Goal: Information Seeking & Learning: Learn about a topic

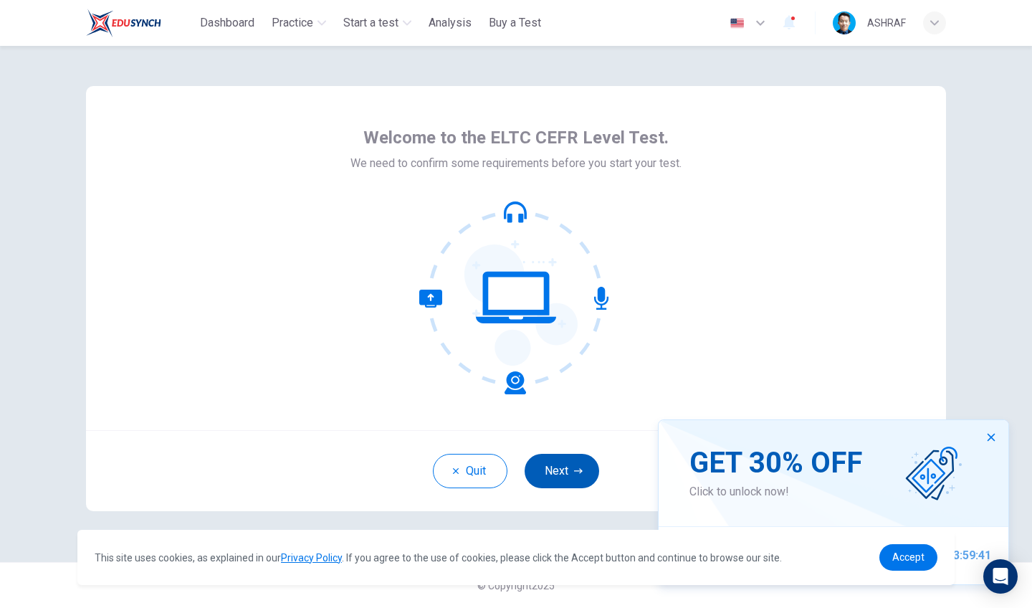
click at [559, 460] on button "Next" at bounding box center [562, 471] width 75 height 34
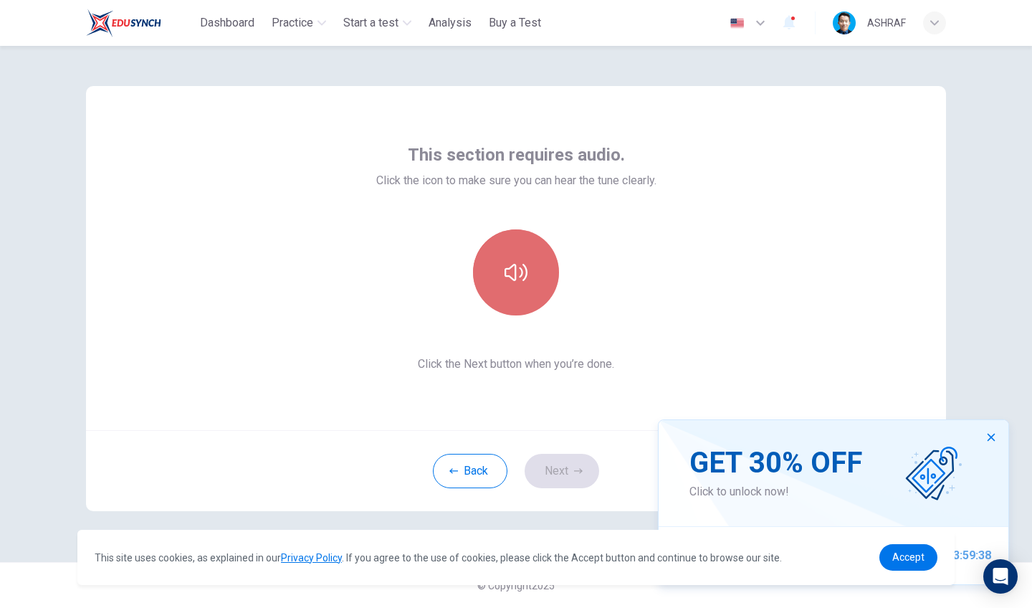
click at [527, 277] on icon "button" at bounding box center [516, 272] width 23 height 23
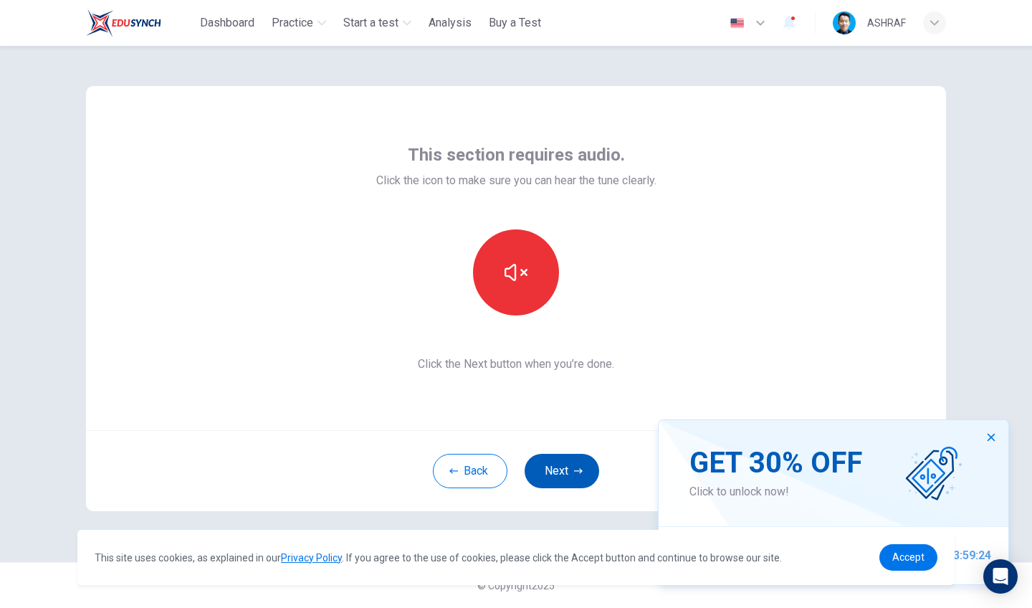
click at [565, 472] on button "Next" at bounding box center [562, 471] width 75 height 34
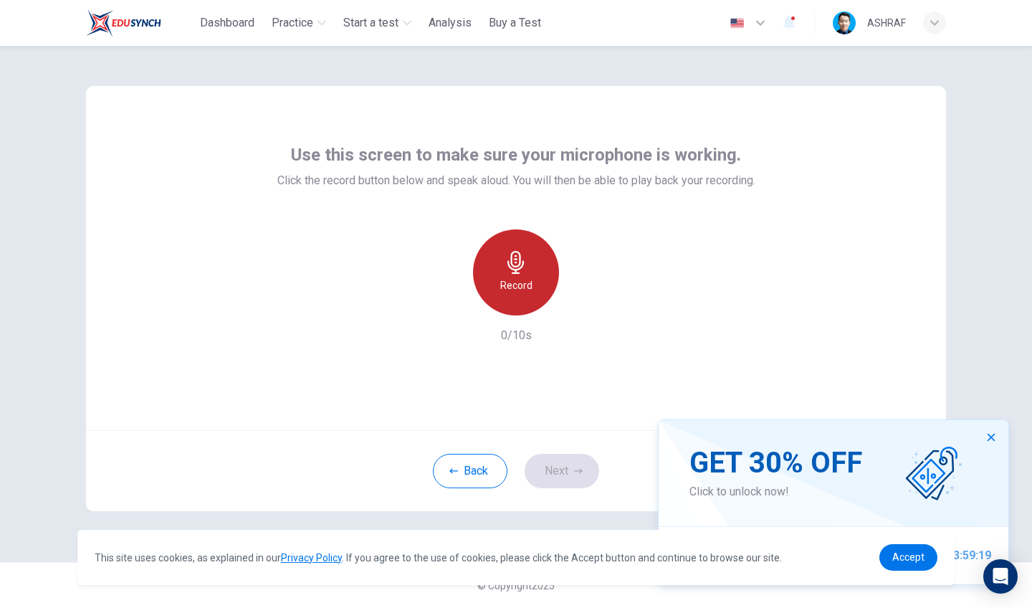
click at [515, 267] on icon "button" at bounding box center [516, 262] width 23 height 23
click at [515, 290] on h6 "Stop" at bounding box center [516, 285] width 22 height 17
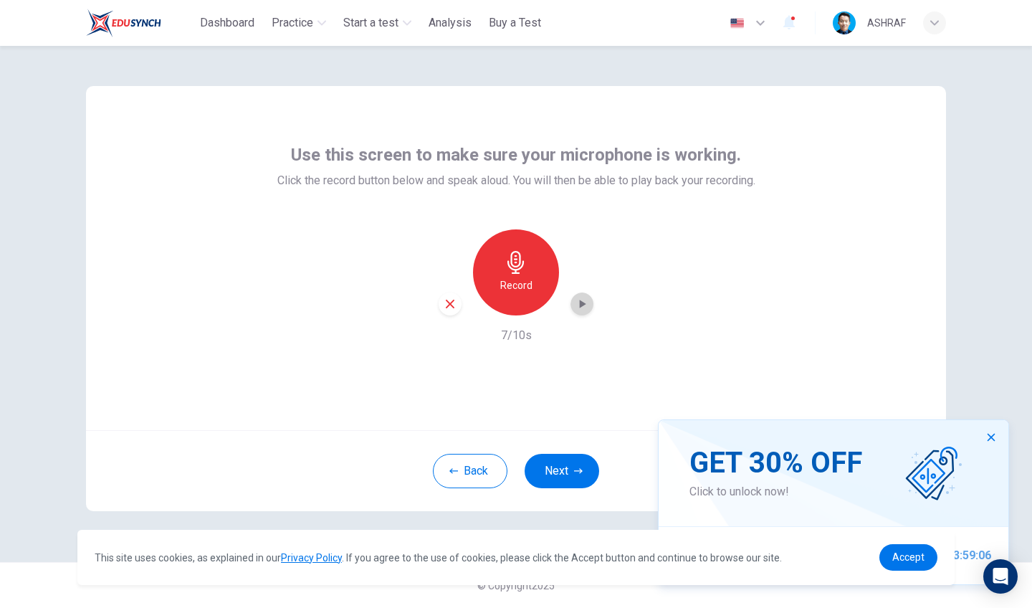
click at [583, 305] on icon "button" at bounding box center [583, 304] width 6 height 9
click at [557, 464] on button "Next" at bounding box center [562, 471] width 75 height 34
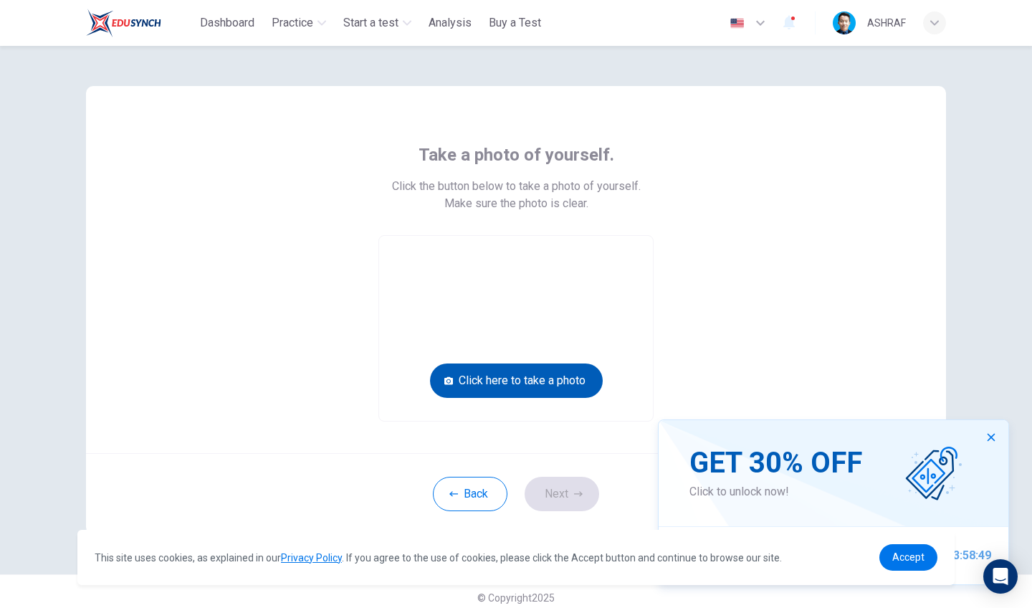
click at [526, 373] on button "Click here to take a photo" at bounding box center [516, 380] width 173 height 34
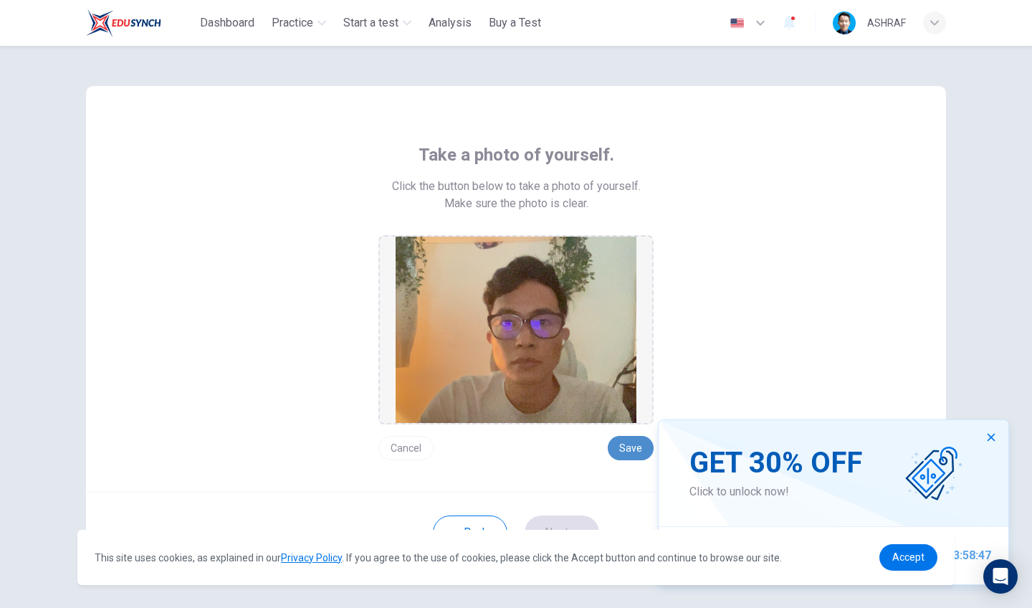
click at [627, 447] on button "Save" at bounding box center [631, 448] width 46 height 24
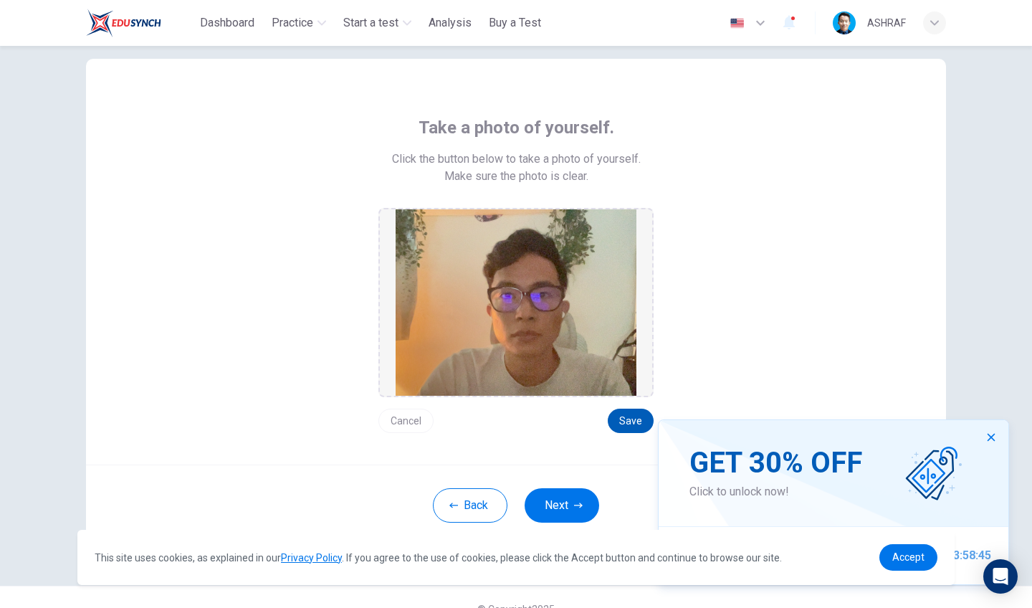
scroll to position [37, 0]
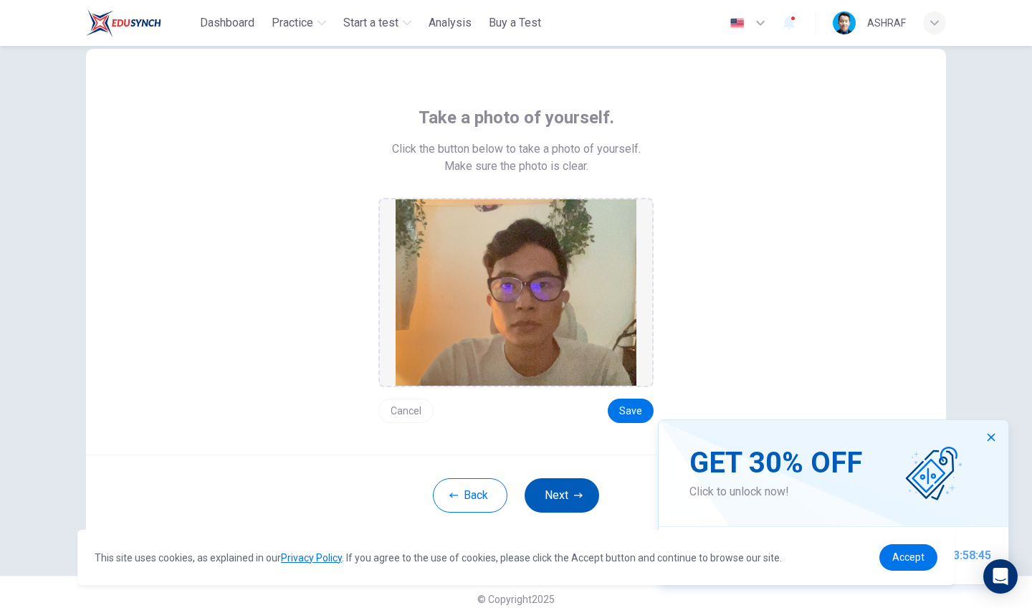
click at [557, 498] on button "Next" at bounding box center [562, 495] width 75 height 34
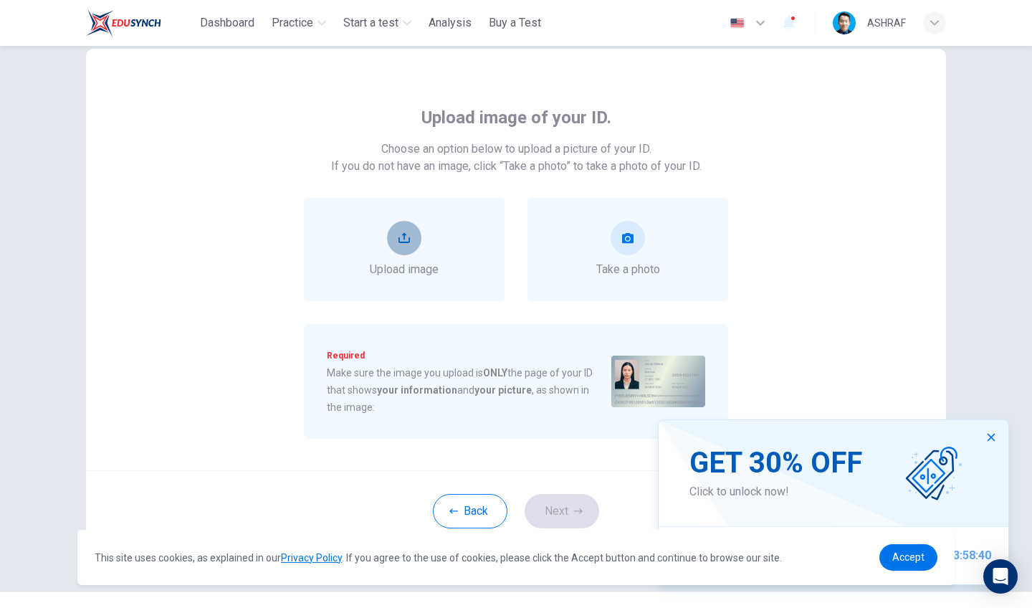
click at [408, 249] on button "upload" at bounding box center [404, 238] width 34 height 34
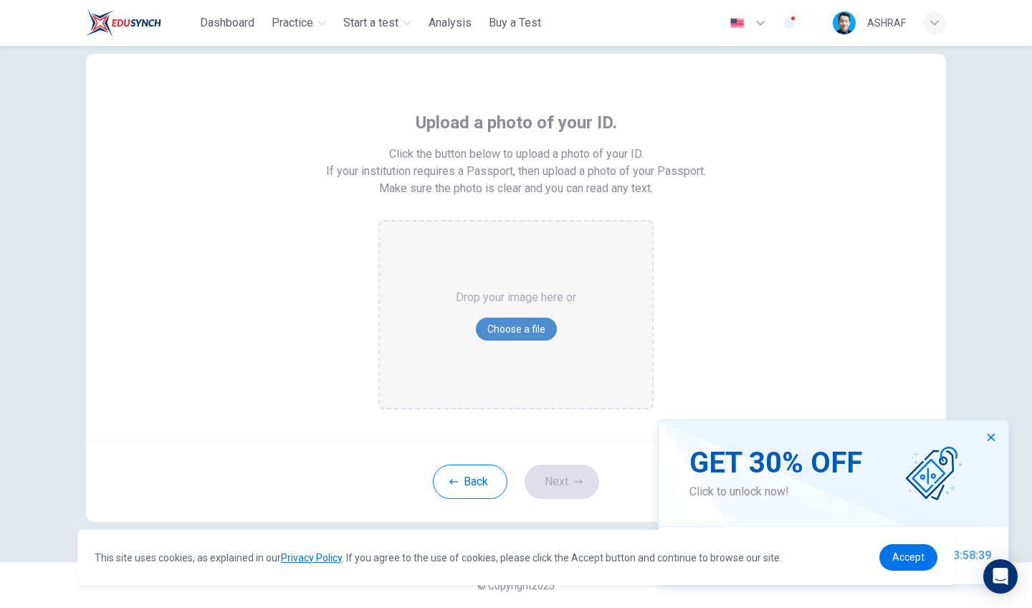
click at [517, 322] on button "Choose a file" at bounding box center [516, 329] width 81 height 23
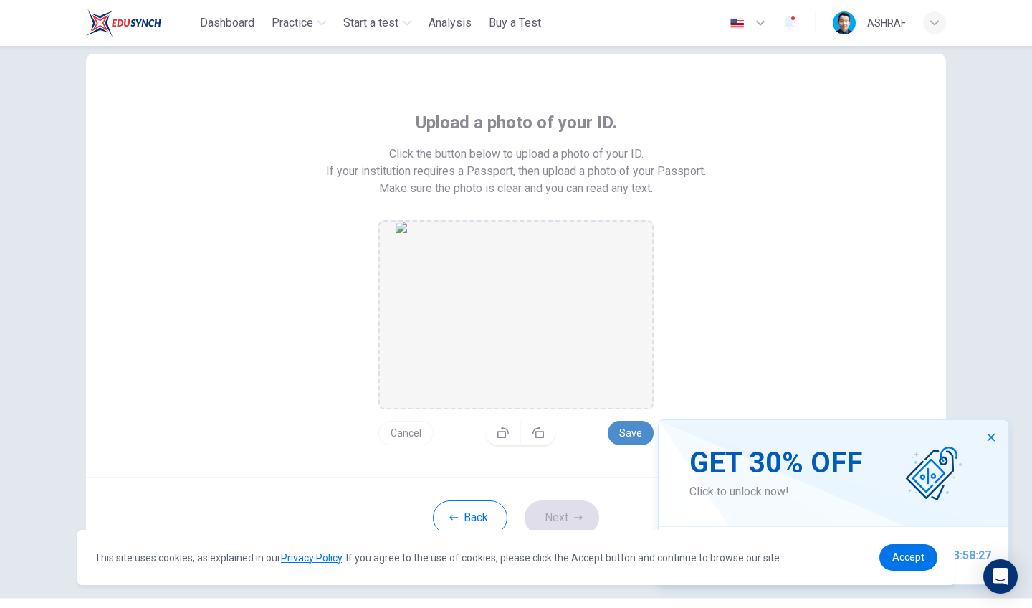
click at [627, 432] on button "Save" at bounding box center [631, 433] width 46 height 24
click at [556, 508] on button "Next" at bounding box center [562, 517] width 75 height 34
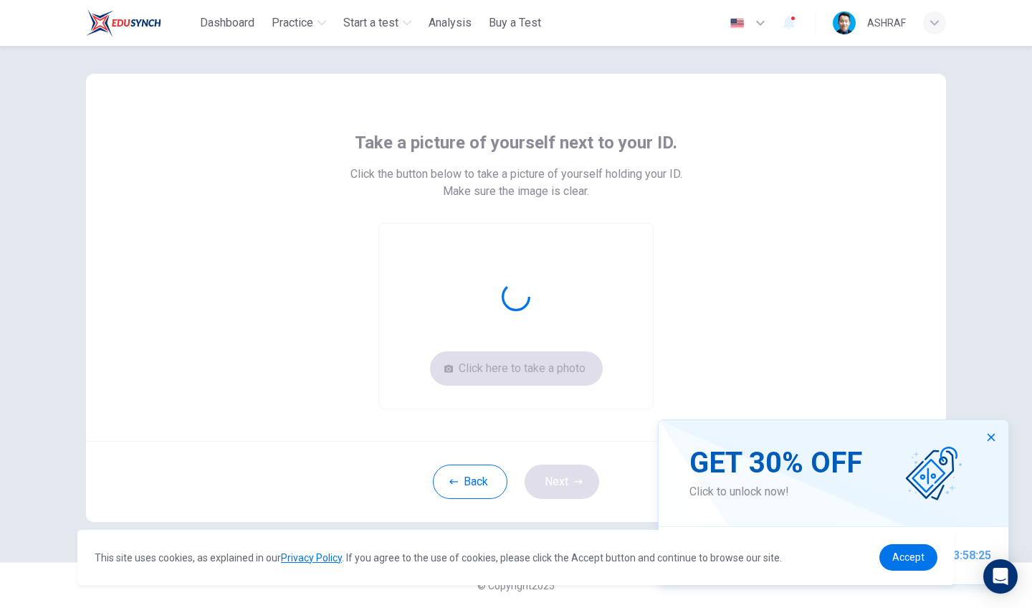
scroll to position [12, 0]
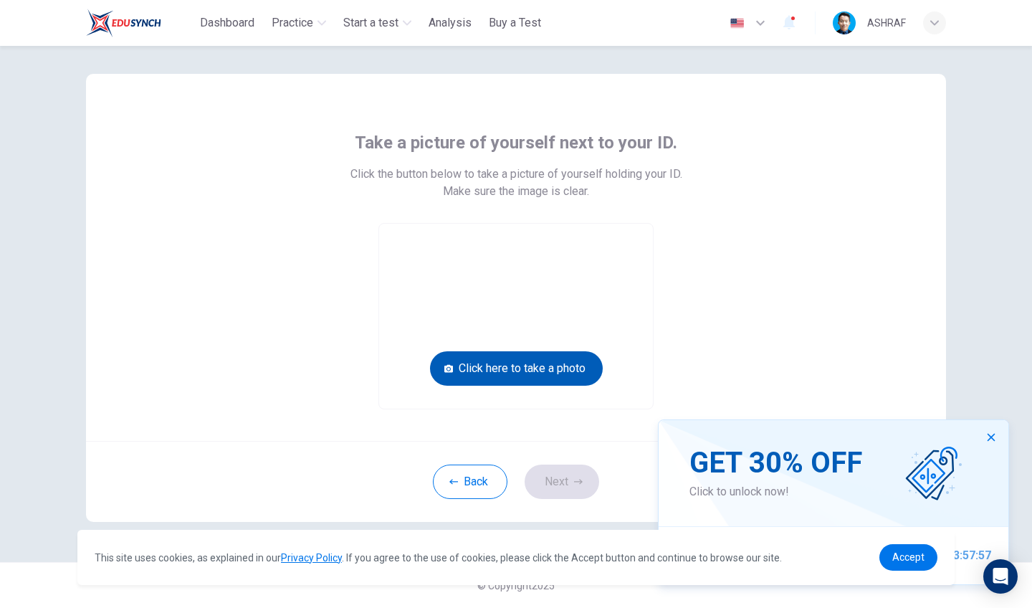
click at [543, 368] on button "Click here to take a photo" at bounding box center [516, 368] width 173 height 34
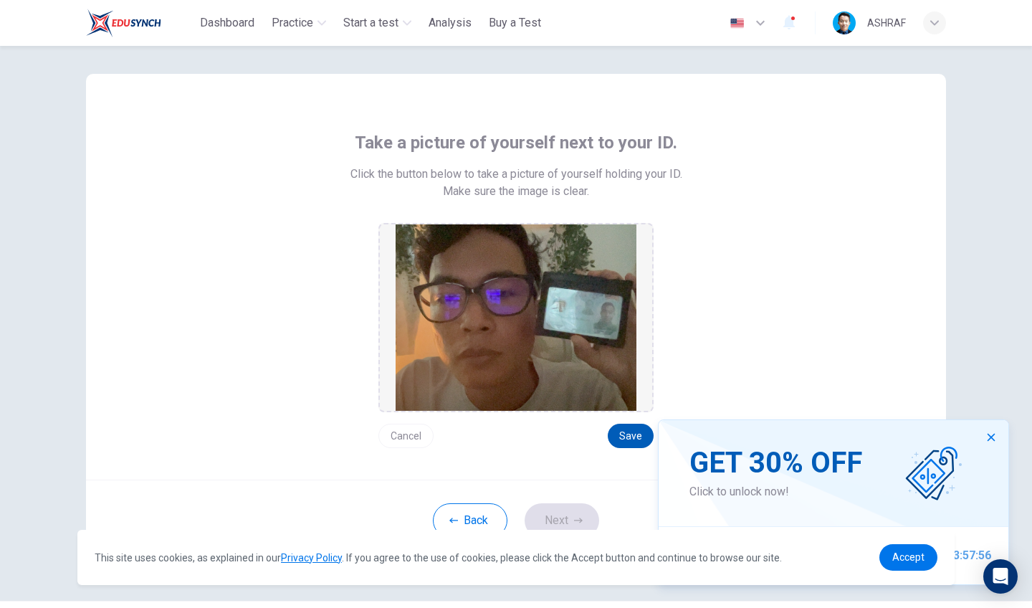
click at [629, 434] on button "Save" at bounding box center [631, 436] width 46 height 24
click at [556, 519] on button "Next" at bounding box center [562, 520] width 75 height 34
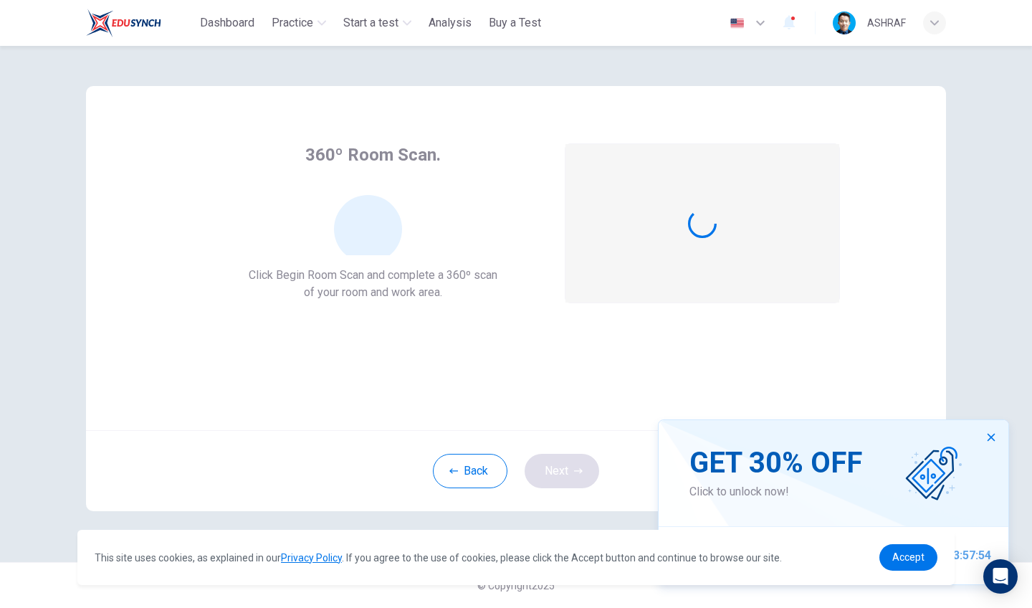
scroll to position [0, 0]
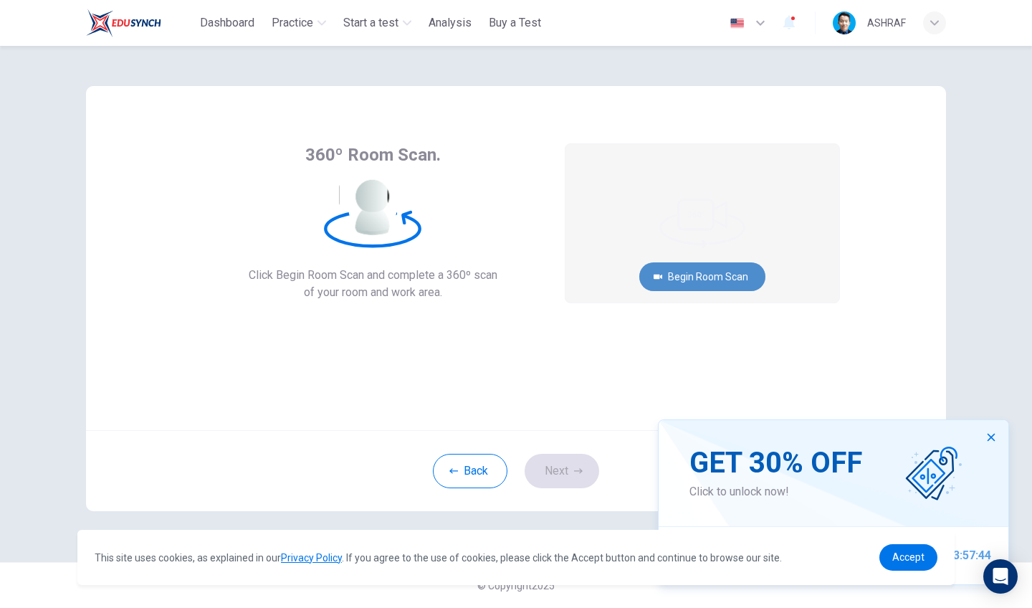
click at [693, 277] on button "Begin Room Scan" at bounding box center [702, 276] width 126 height 29
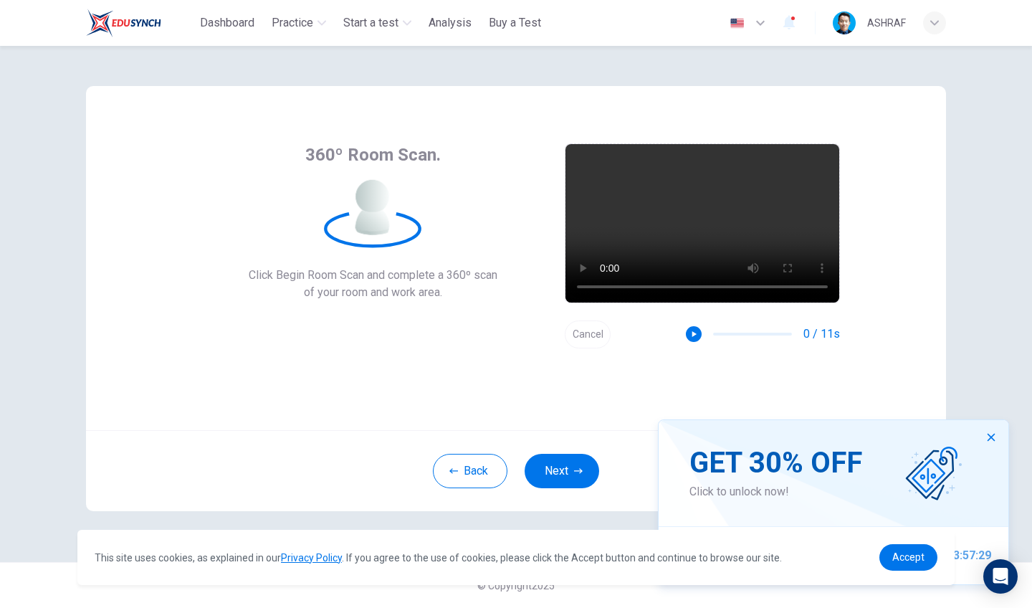
click at [705, 217] on video at bounding box center [703, 223] width 274 height 158
click at [556, 470] on button "Next" at bounding box center [562, 471] width 75 height 34
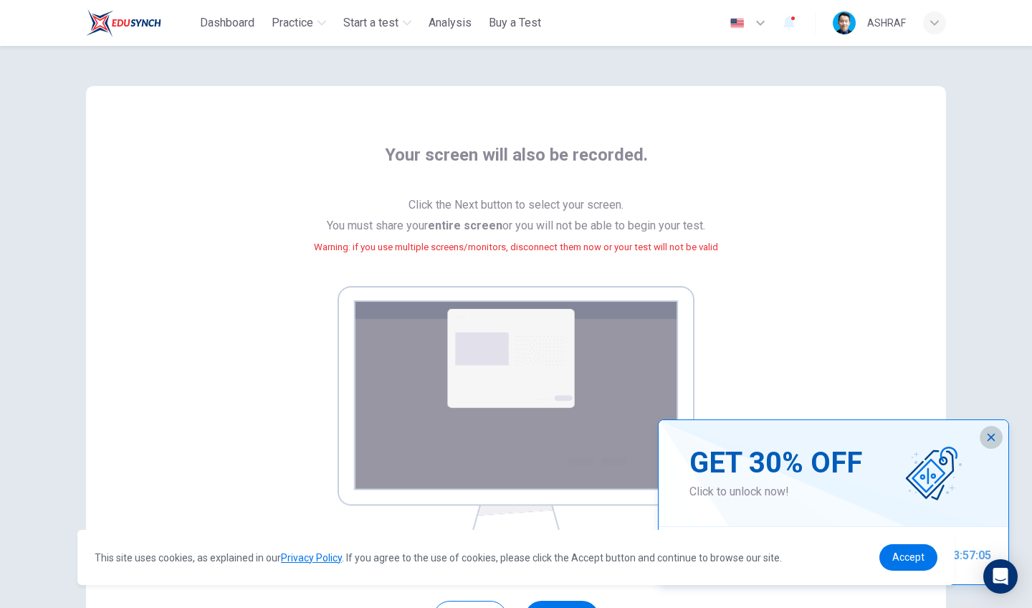
click at [992, 440] on icon "button" at bounding box center [991, 437] width 11 height 11
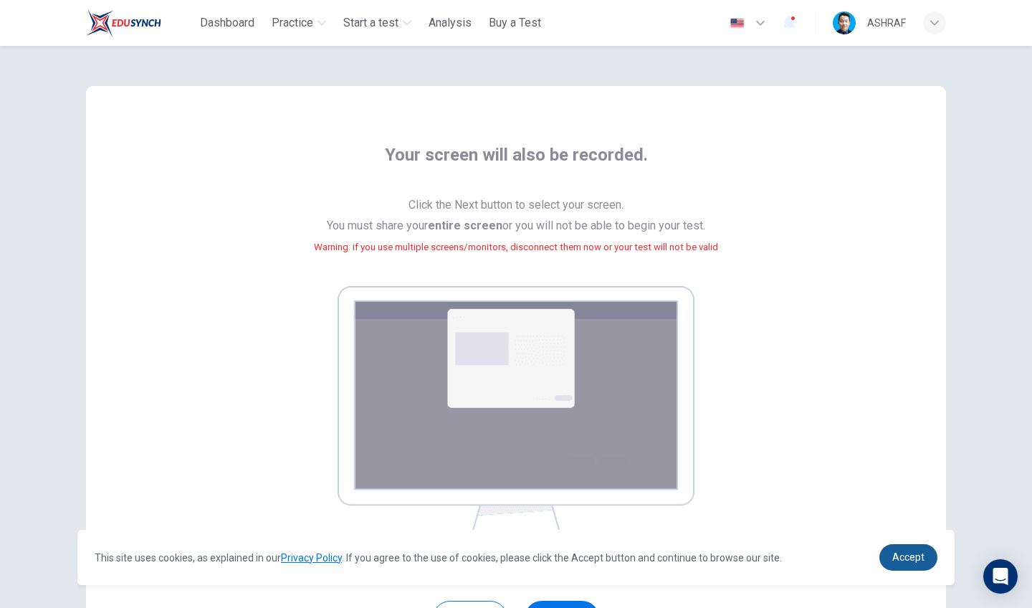
click at [908, 553] on span "Accept" at bounding box center [909, 556] width 32 height 11
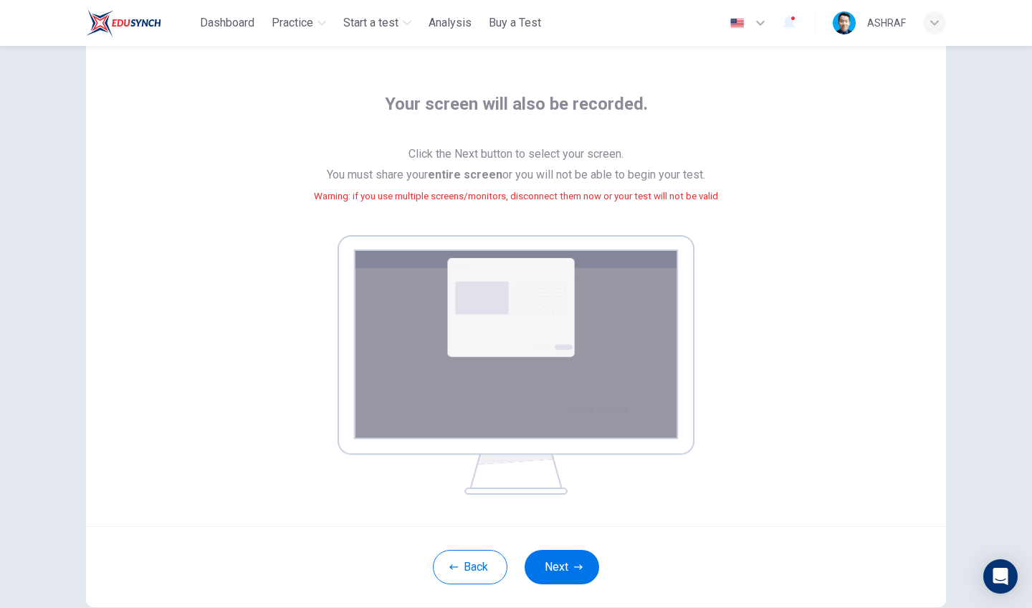
scroll to position [47, 0]
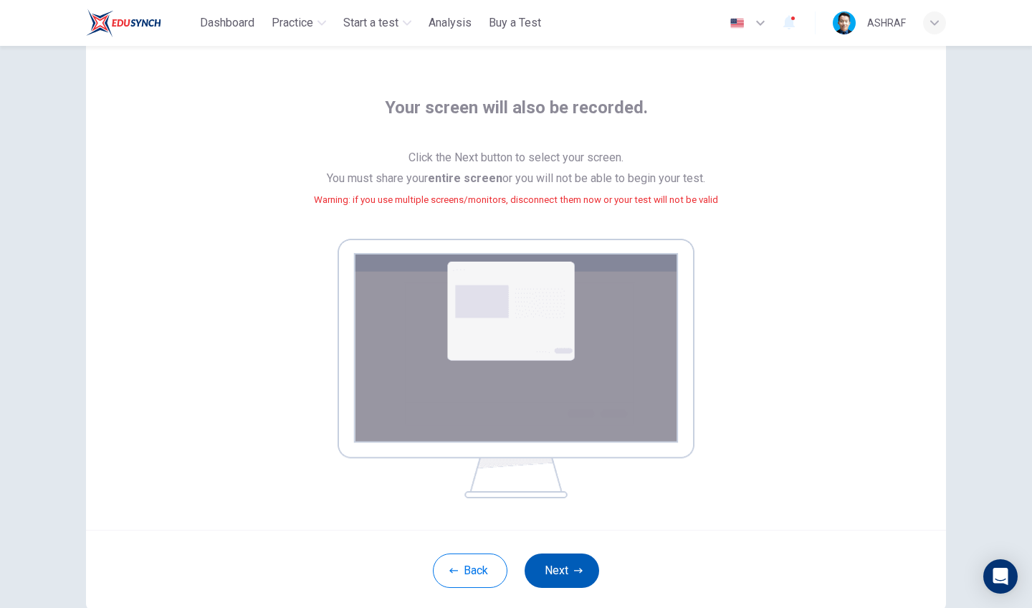
click at [560, 565] on button "Next" at bounding box center [562, 570] width 75 height 34
click at [533, 372] on img at bounding box center [516, 369] width 357 height 260
click at [523, 194] on small "Warning: if you use multiple screens/monitors, disconnect them now or your test…" at bounding box center [516, 199] width 404 height 11
click at [468, 573] on button "Back" at bounding box center [470, 570] width 75 height 34
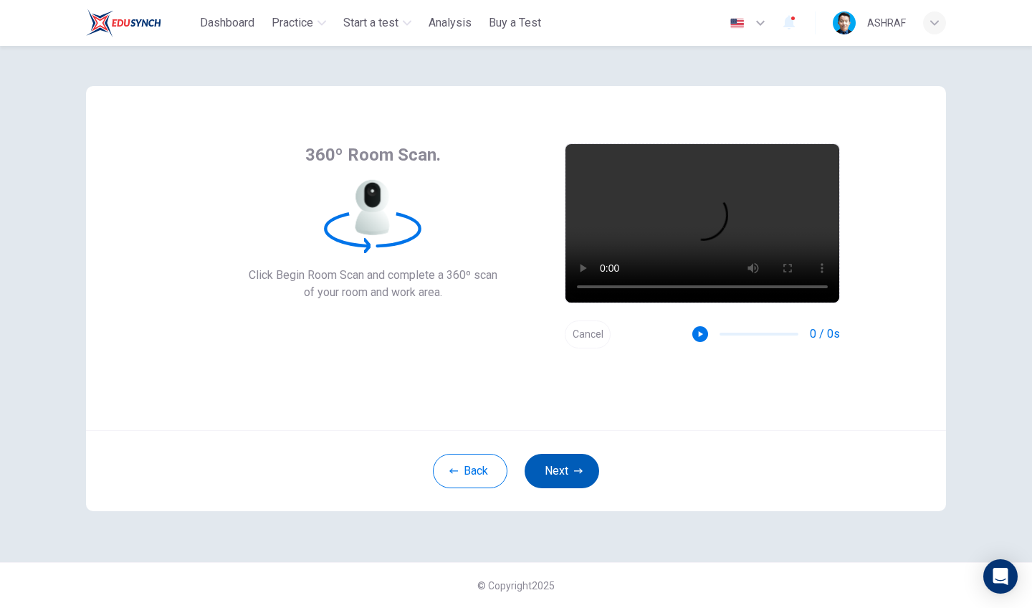
scroll to position [0, 0]
click at [561, 469] on button "Next" at bounding box center [562, 471] width 75 height 34
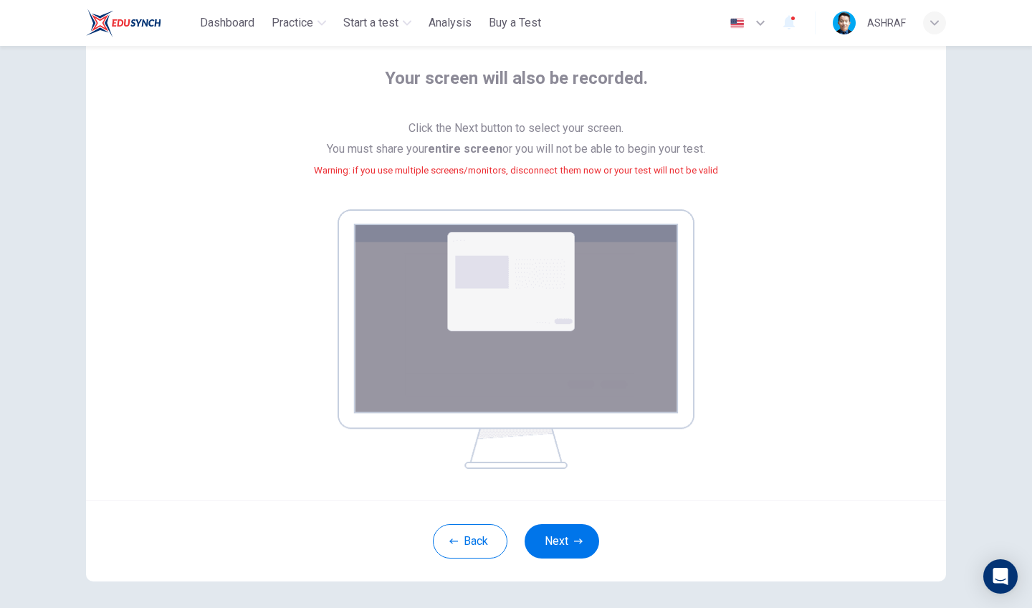
scroll to position [100, 0]
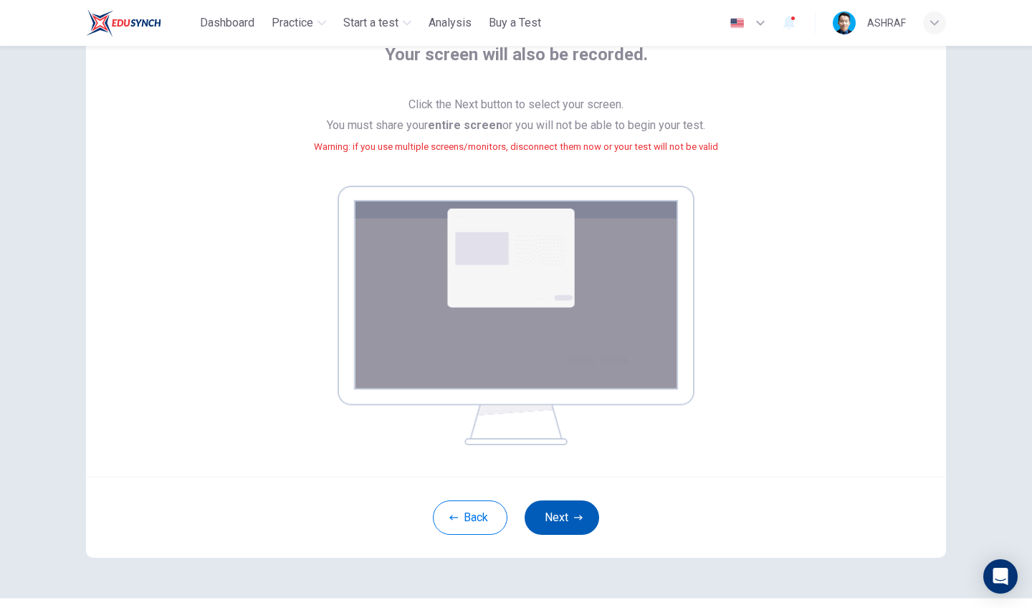
click at [555, 520] on button "Next" at bounding box center [562, 517] width 75 height 34
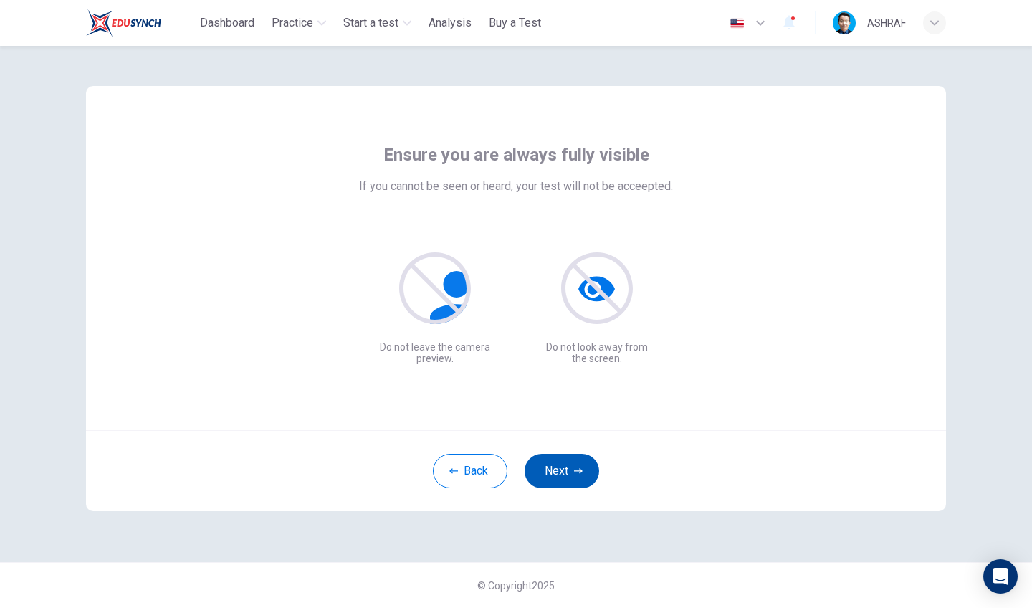
scroll to position [0, 0]
click at [565, 472] on button "Next" at bounding box center [562, 471] width 75 height 34
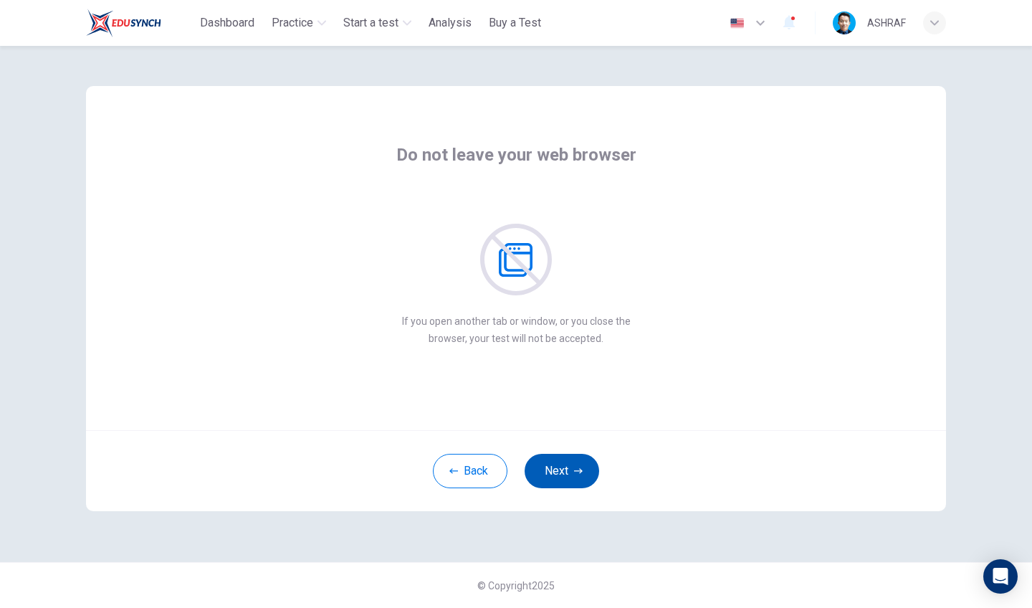
click at [570, 471] on button "Next" at bounding box center [562, 471] width 75 height 34
click at [565, 476] on button "Next" at bounding box center [562, 471] width 75 height 34
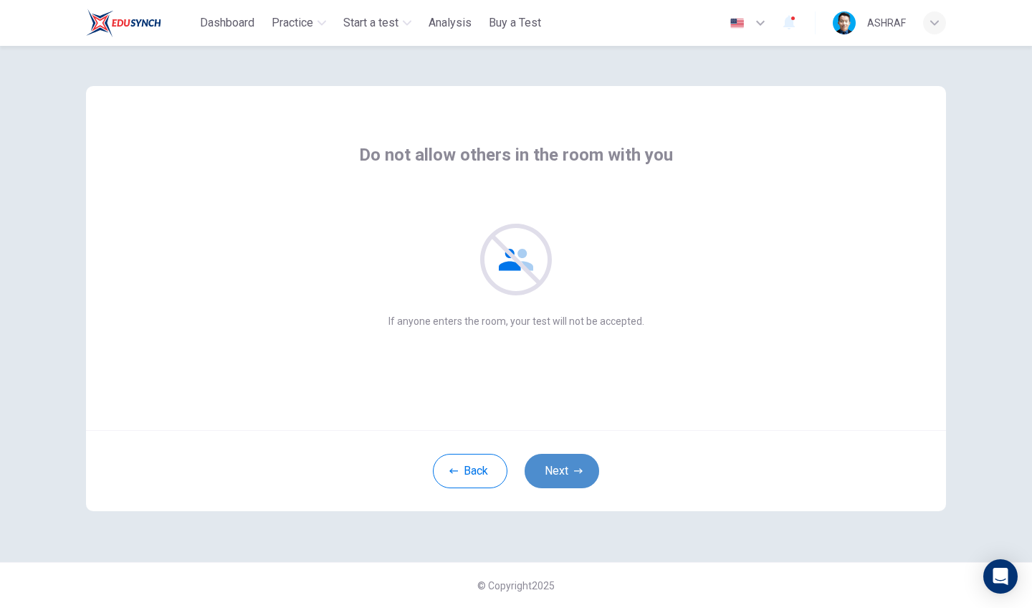
click at [566, 473] on button "Next" at bounding box center [562, 471] width 75 height 34
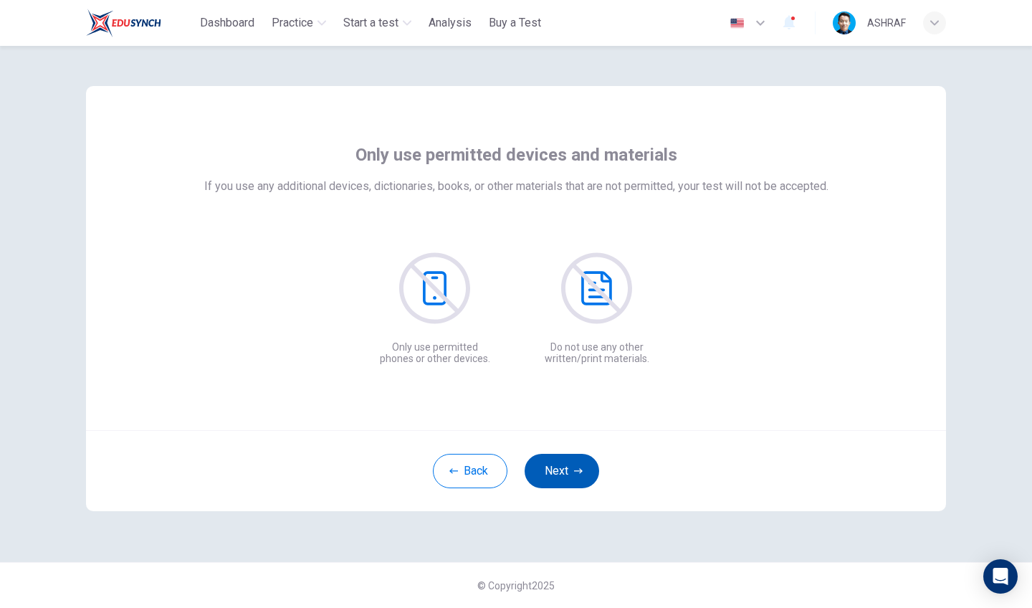
click at [566, 473] on button "Next" at bounding box center [562, 471] width 75 height 34
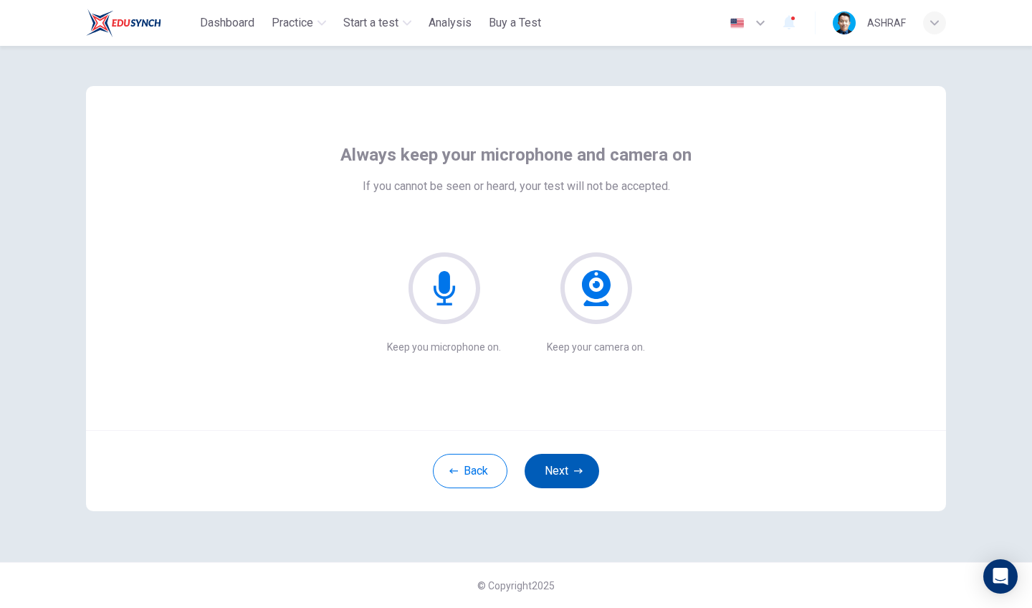
click at [561, 474] on button "Next" at bounding box center [562, 471] width 75 height 34
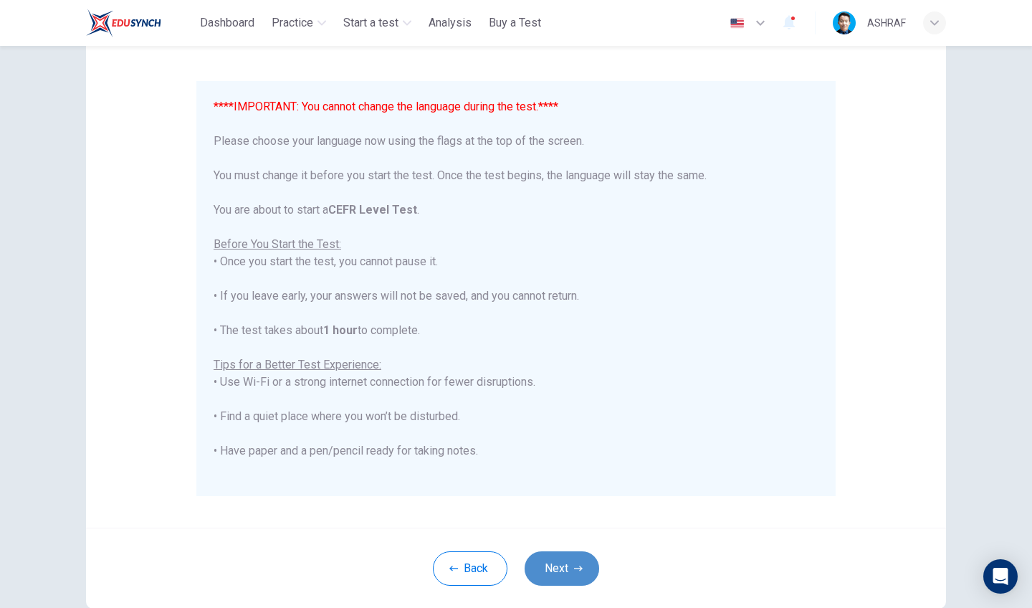
click at [553, 569] on button "Next" at bounding box center [562, 568] width 75 height 34
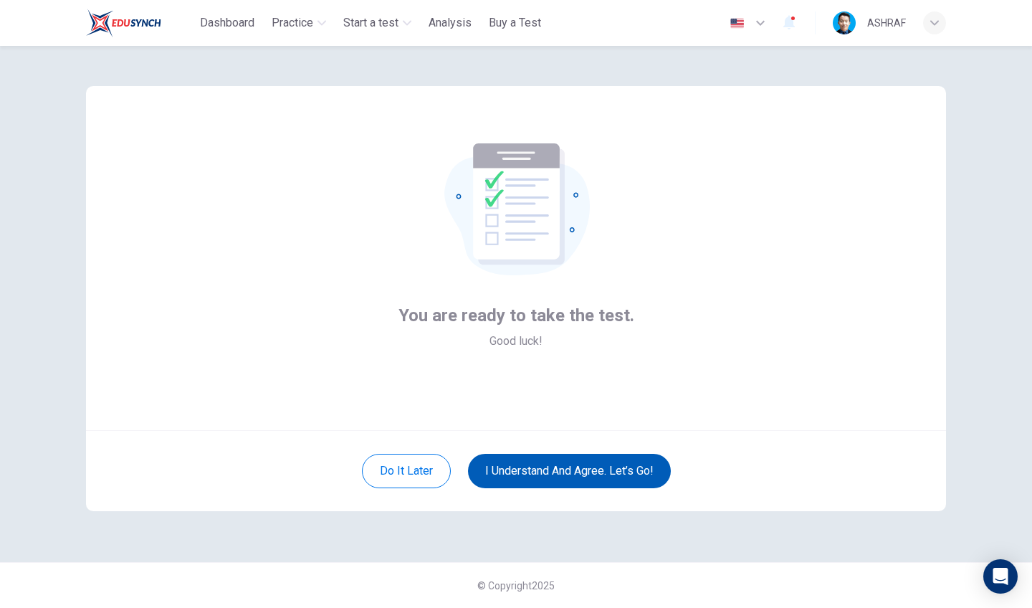
click at [568, 472] on button "I understand and agree. Let’s go!" at bounding box center [569, 471] width 203 height 34
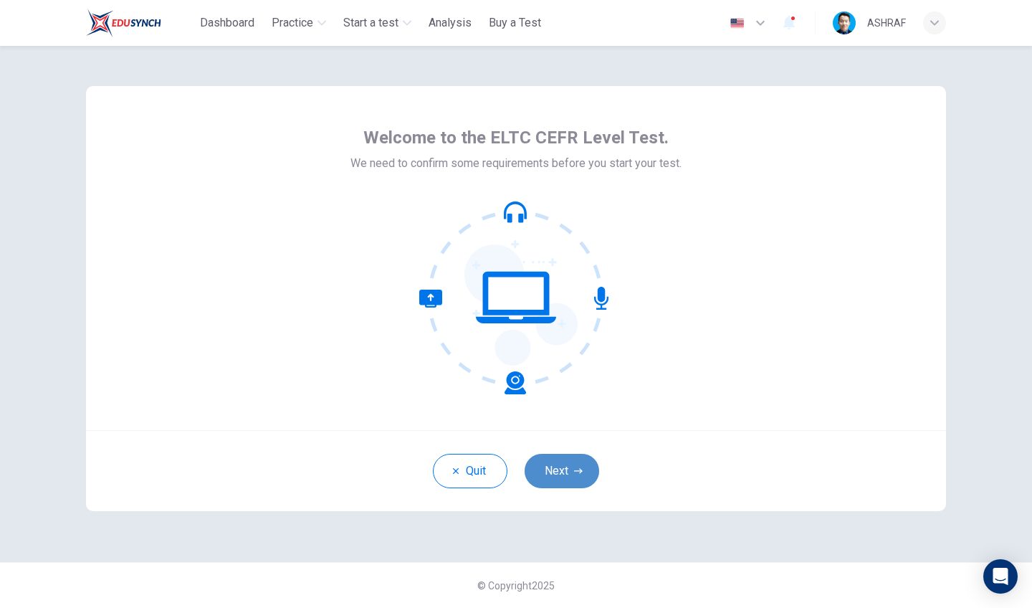
click at [564, 468] on button "Next" at bounding box center [562, 471] width 75 height 34
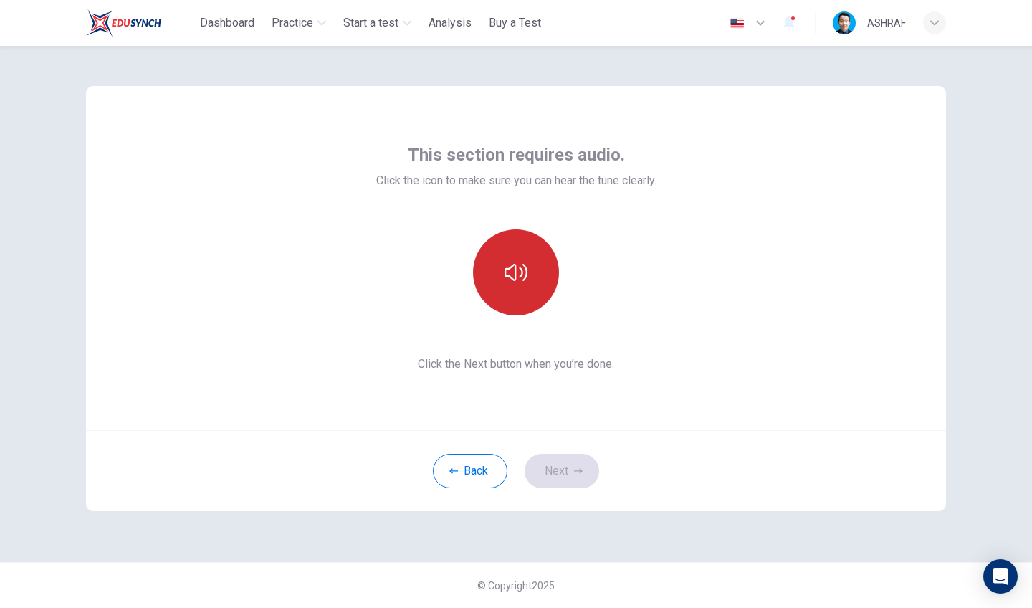
click at [510, 268] on icon "button" at bounding box center [516, 272] width 23 height 17
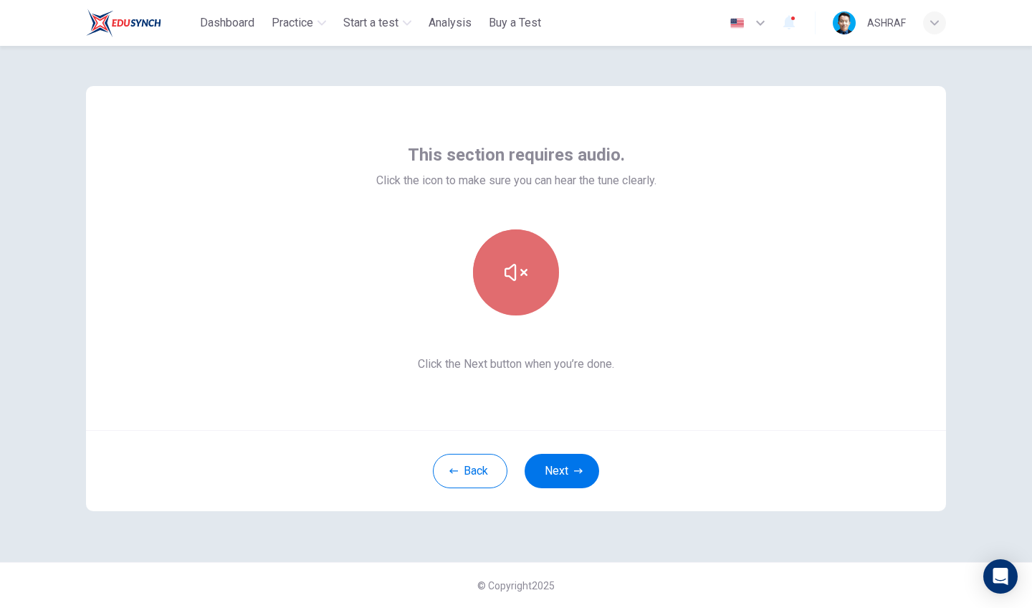
click at [513, 275] on icon "button" at bounding box center [516, 272] width 23 height 23
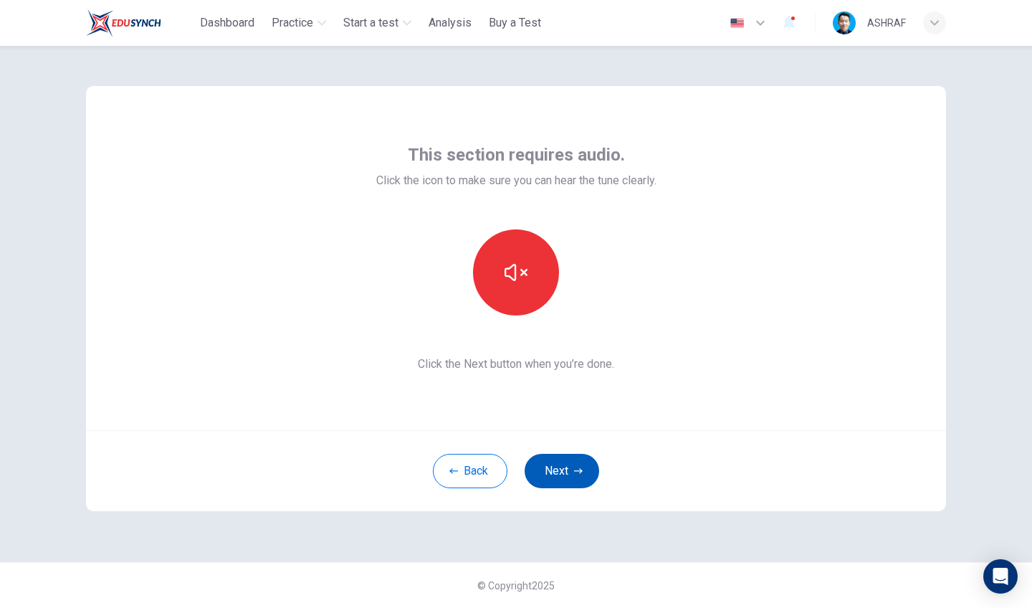
click at [584, 472] on button "Next" at bounding box center [562, 471] width 75 height 34
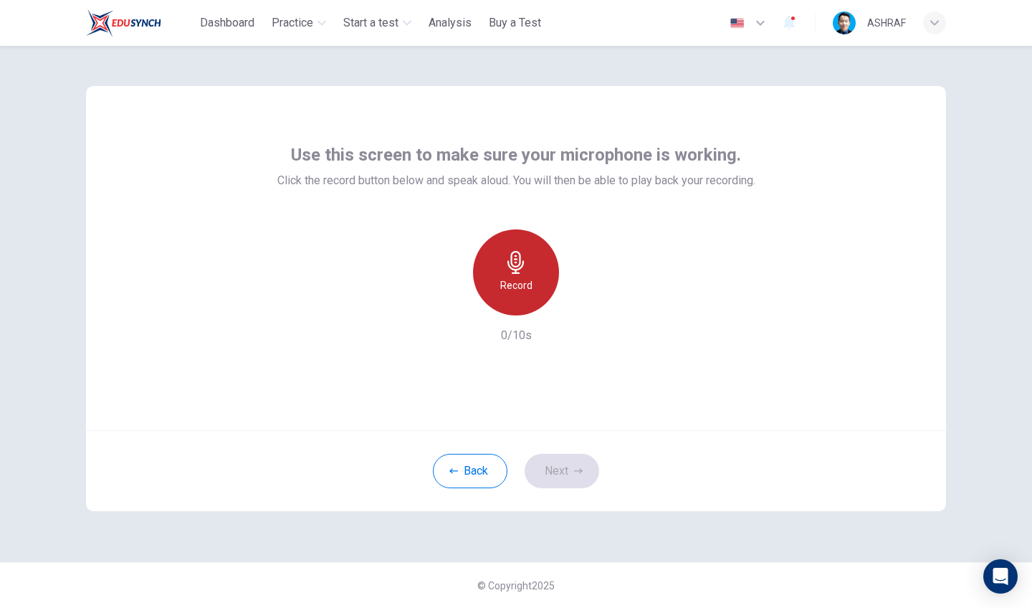
click at [529, 295] on div "Record" at bounding box center [516, 272] width 86 height 86
click at [516, 279] on h6 "Stop" at bounding box center [516, 285] width 22 height 17
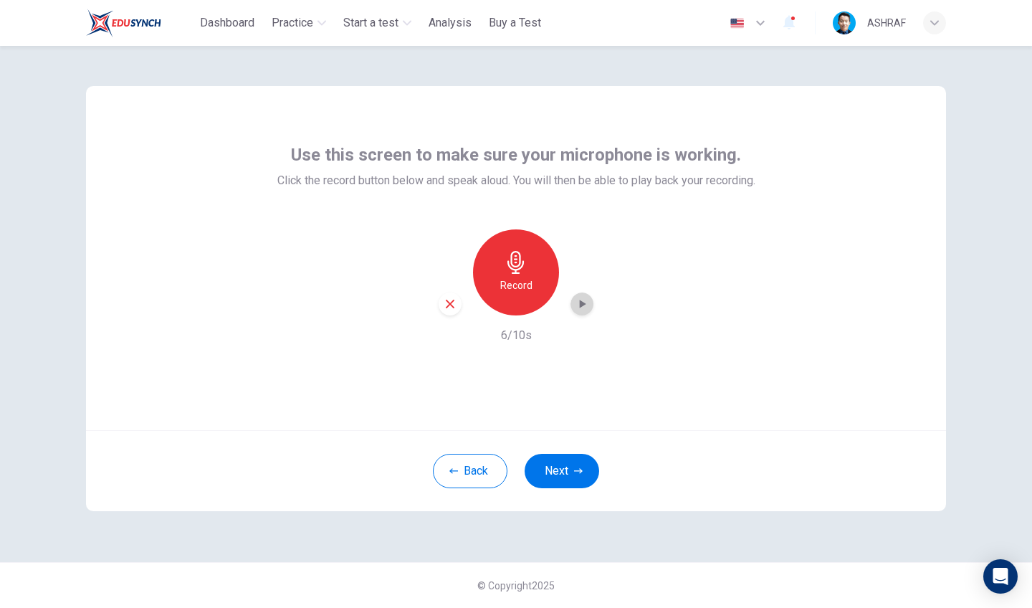
click at [584, 303] on icon "button" at bounding box center [583, 304] width 6 height 9
click at [561, 469] on button "Next" at bounding box center [562, 471] width 75 height 34
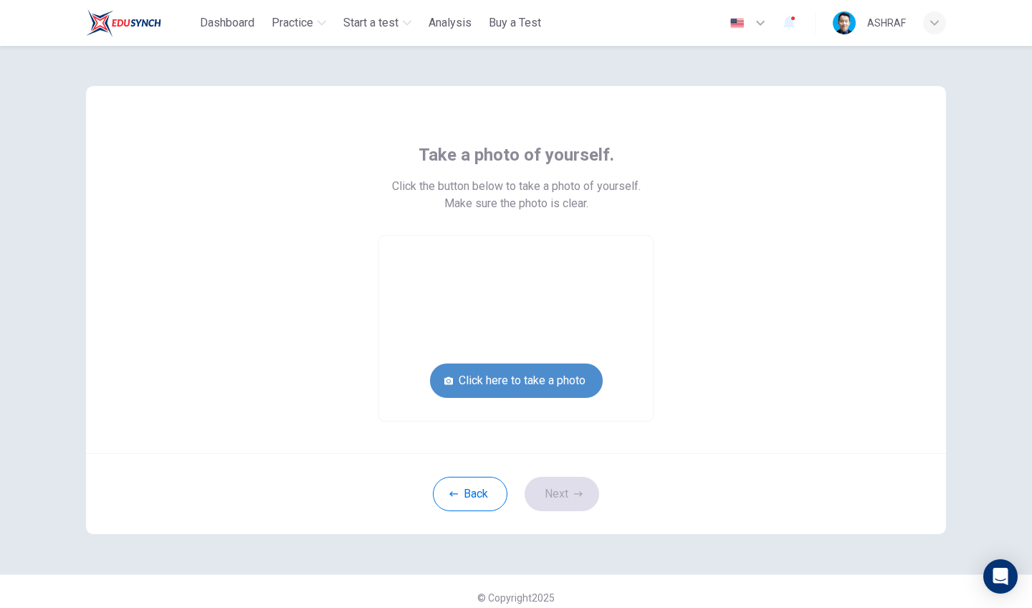
click at [541, 380] on button "Click here to take a photo" at bounding box center [516, 380] width 173 height 34
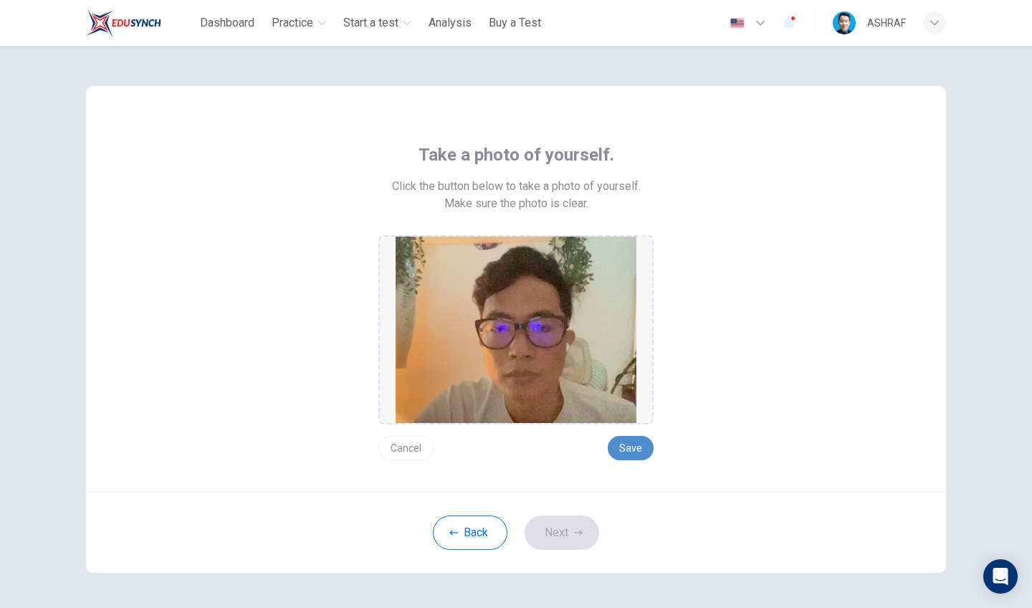
click at [637, 442] on button "Save" at bounding box center [631, 448] width 46 height 24
click at [414, 452] on button "Cancel" at bounding box center [406, 448] width 55 height 24
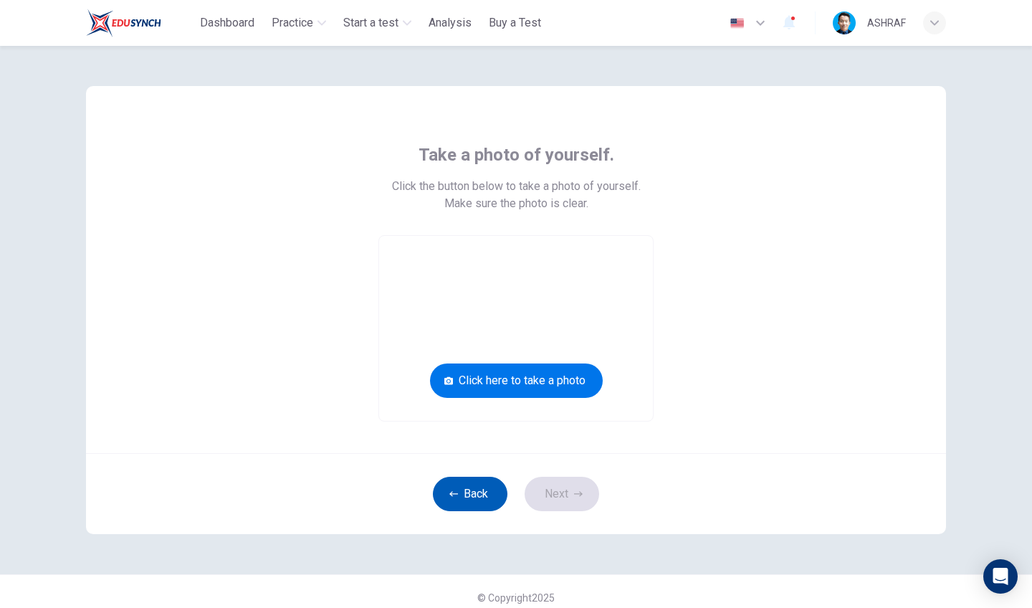
click at [475, 492] on button "Back" at bounding box center [470, 494] width 75 height 34
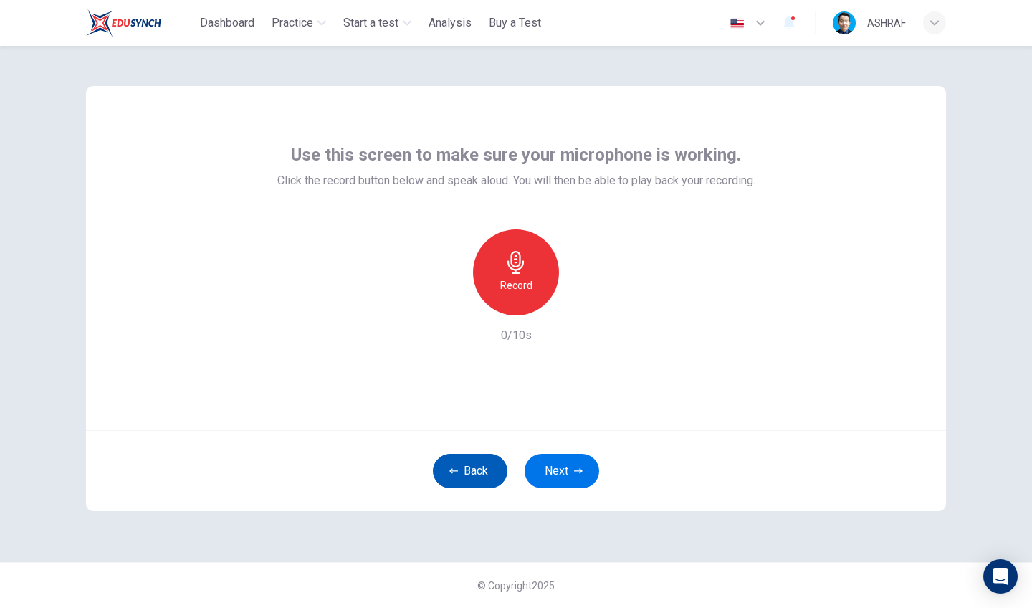
click at [477, 485] on button "Back" at bounding box center [470, 471] width 75 height 34
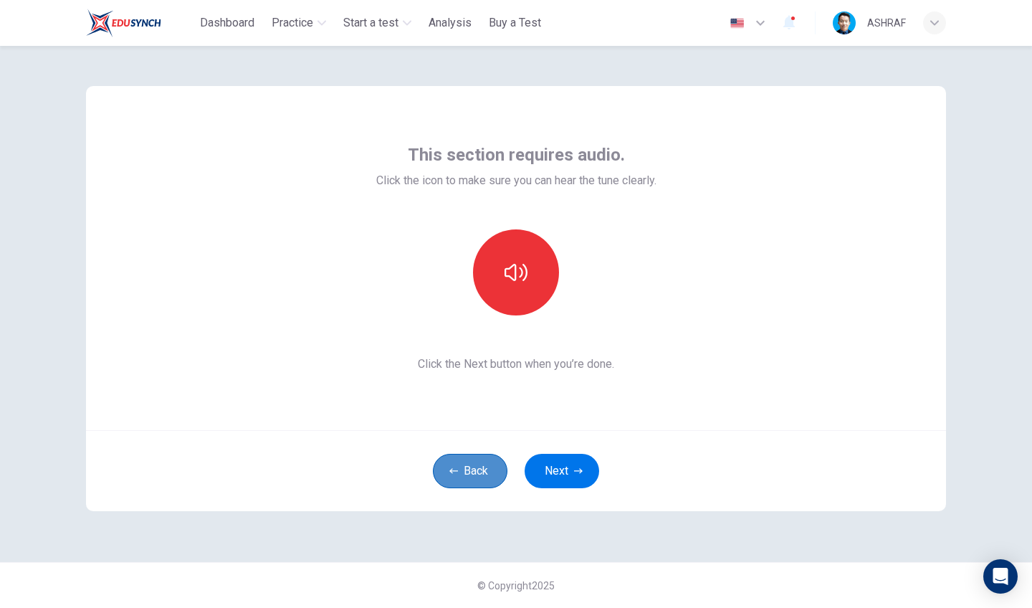
click at [475, 472] on button "Back" at bounding box center [470, 471] width 75 height 34
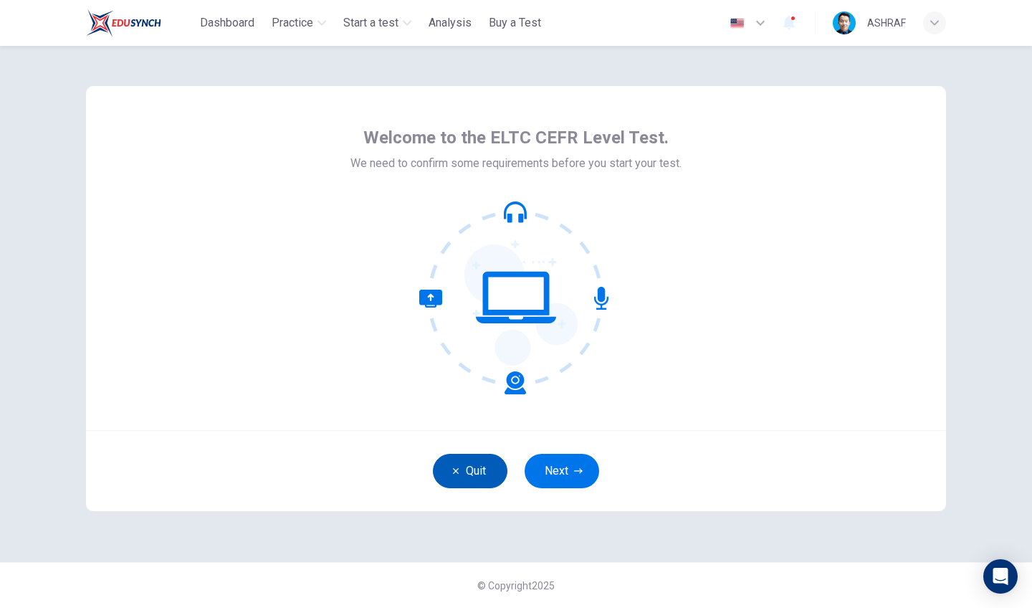
click at [475, 472] on button "Quit" at bounding box center [470, 471] width 75 height 34
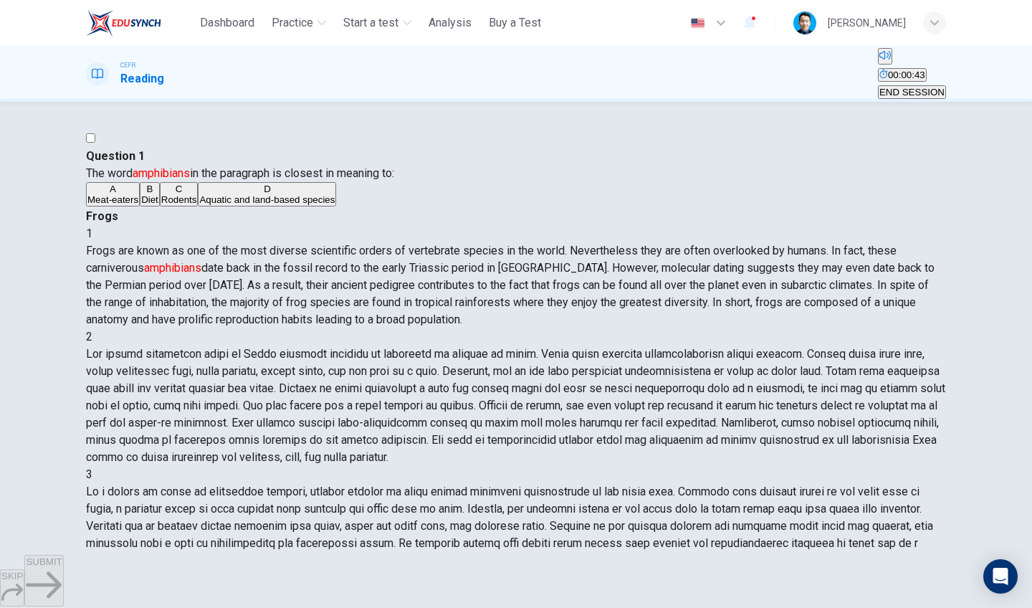
scroll to position [171, 0]
click at [199, 205] on span "Aquatic and land-based species" at bounding box center [266, 199] width 135 height 11
click at [62, 567] on span "SUBMIT" at bounding box center [44, 561] width 36 height 11
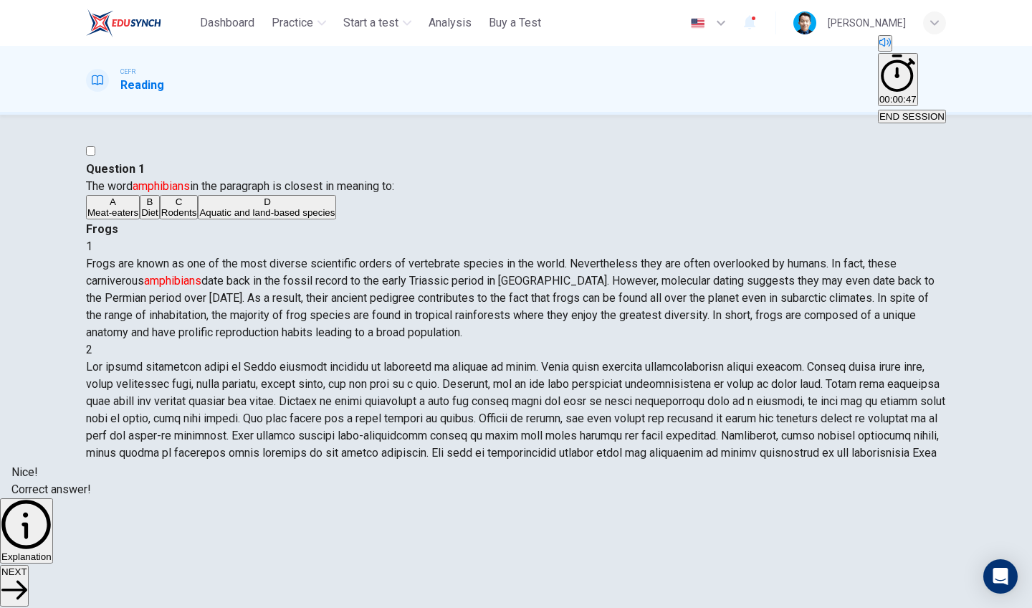
click at [27, 577] on span "NEXT" at bounding box center [14, 571] width 26 height 11
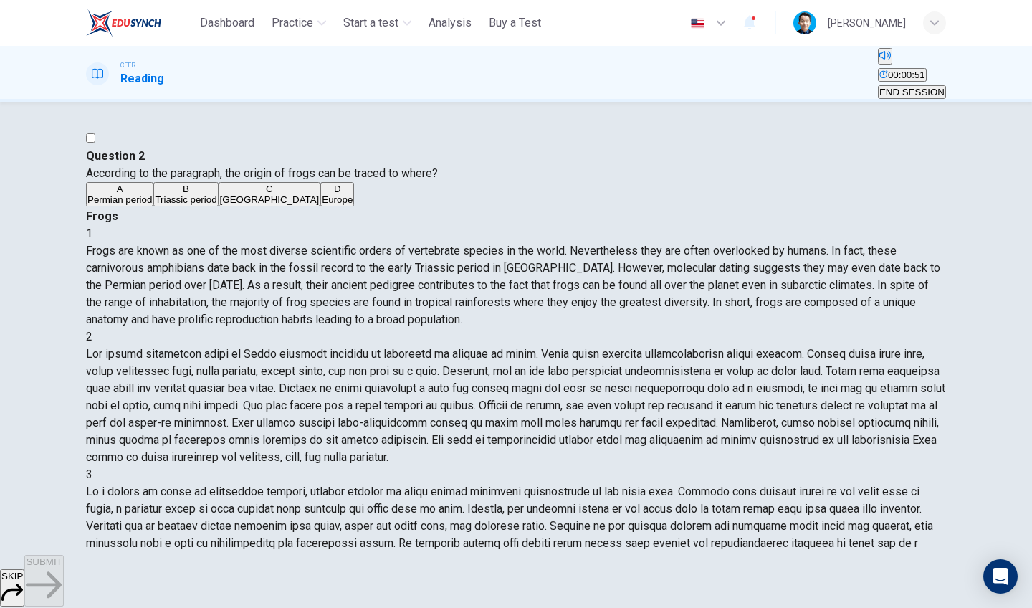
scroll to position [90, 0]
click at [152, 205] on span "Permian period" at bounding box center [119, 199] width 65 height 11
click at [62, 567] on span "SUBMIT" at bounding box center [44, 561] width 36 height 11
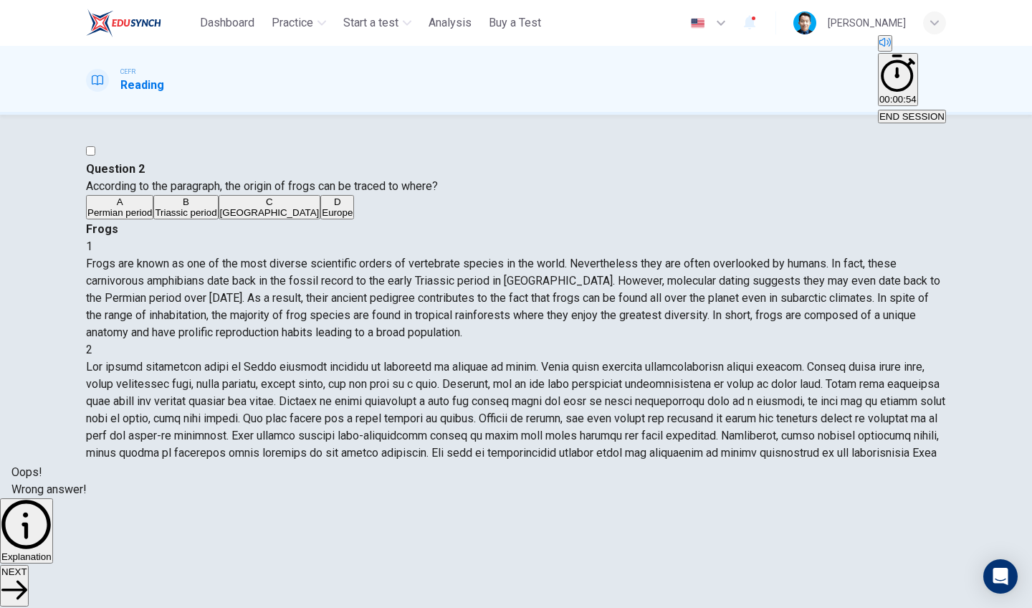
click at [52, 550] on icon "button" at bounding box center [26, 525] width 50 height 50
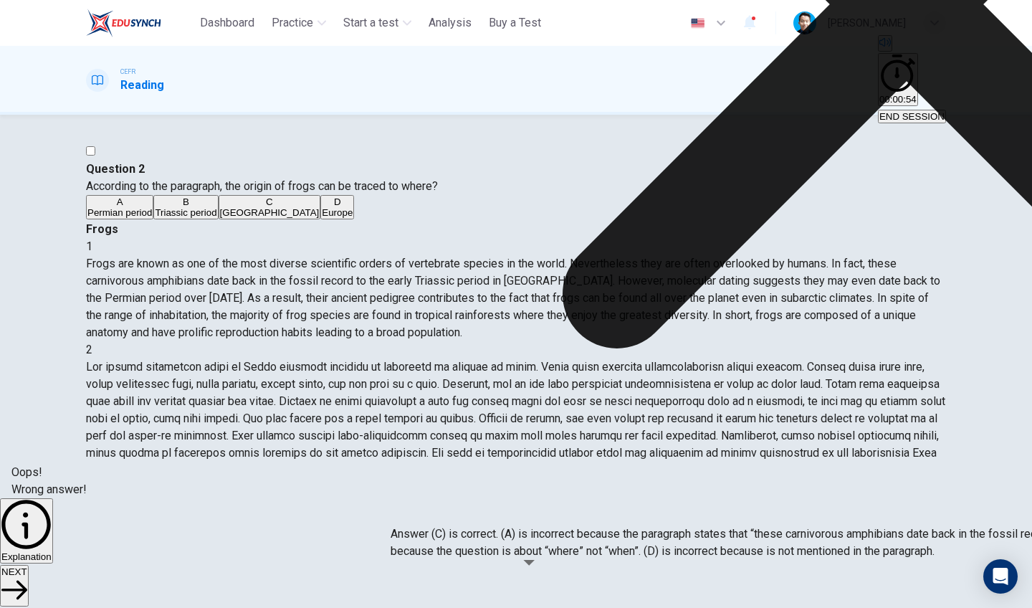
click at [601, 360] on span at bounding box center [516, 418] width 860 height 117
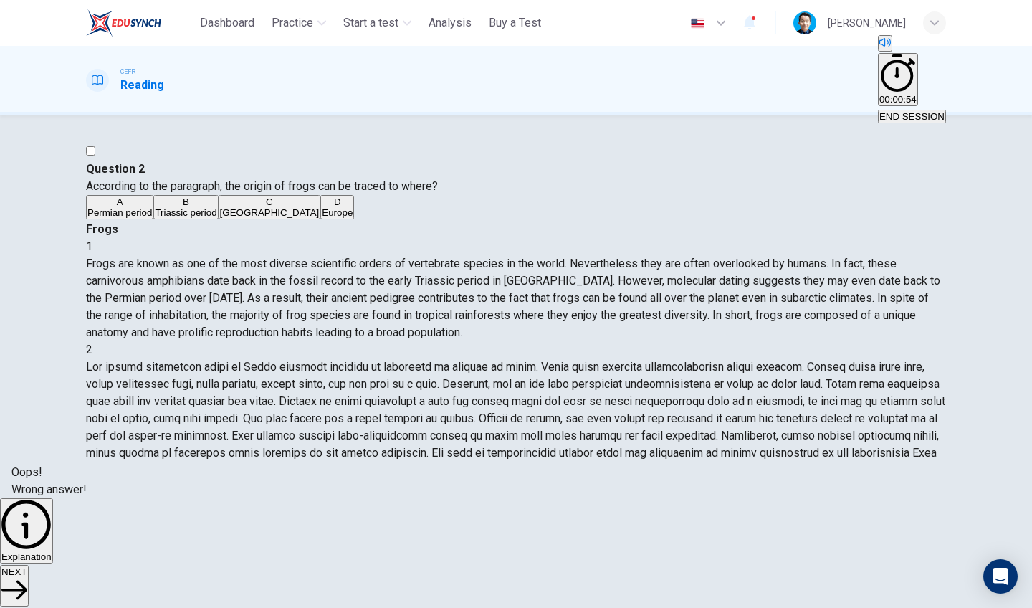
click at [29, 594] on button "NEXT" at bounding box center [14, 586] width 29 height 42
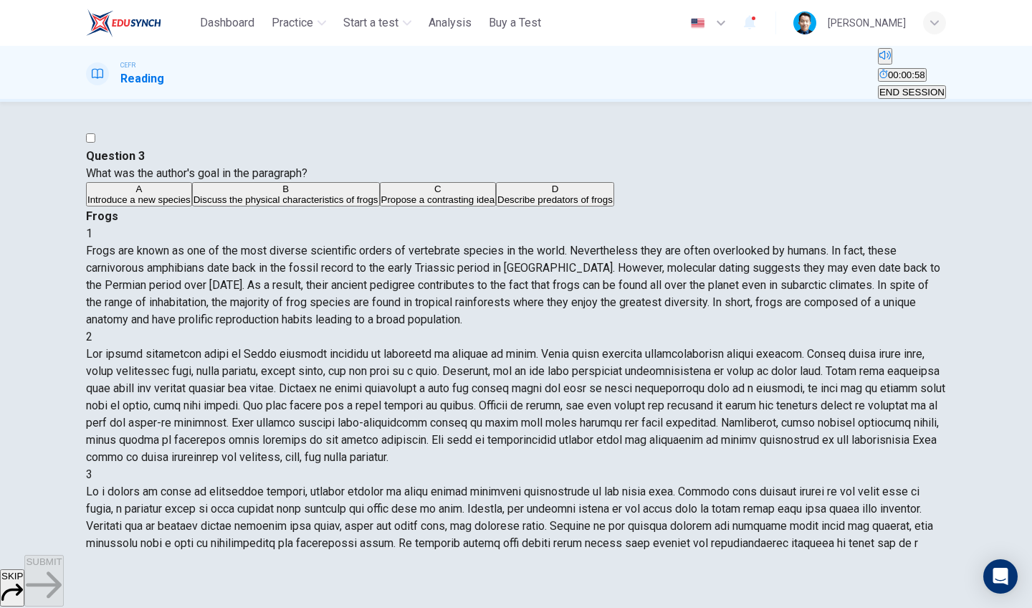
scroll to position [121, 0]
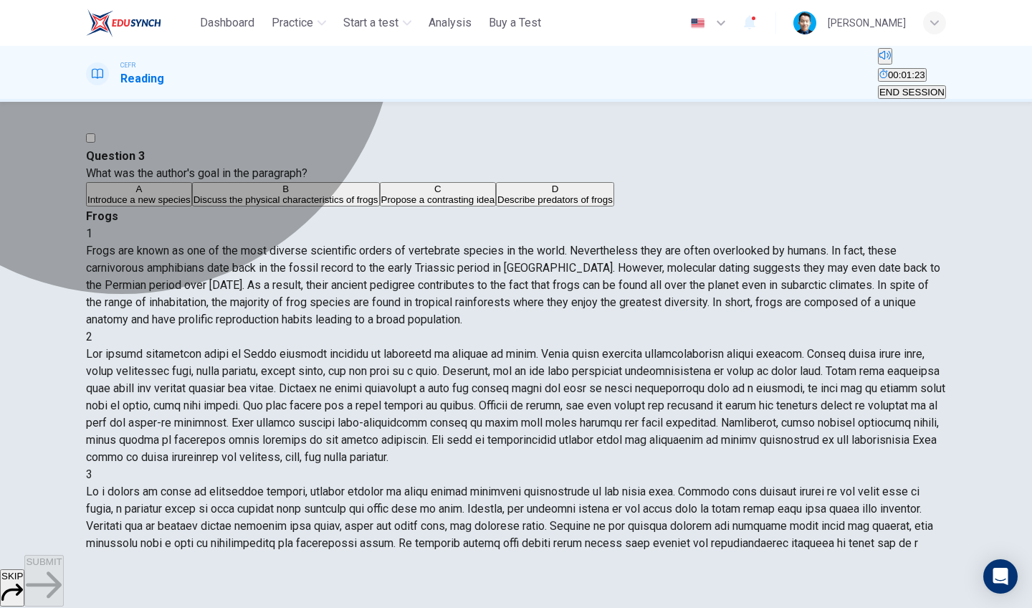
click at [232, 205] on span "Discuss the physical characteristics of frogs" at bounding box center [286, 199] width 185 height 11
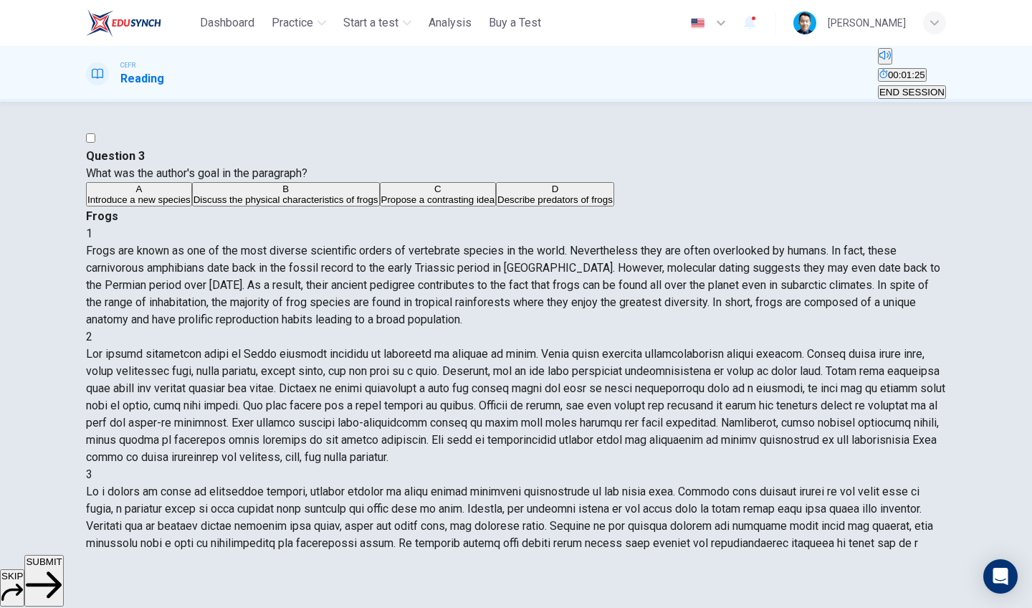
click at [63, 584] on button "SUBMIT" at bounding box center [43, 581] width 39 height 52
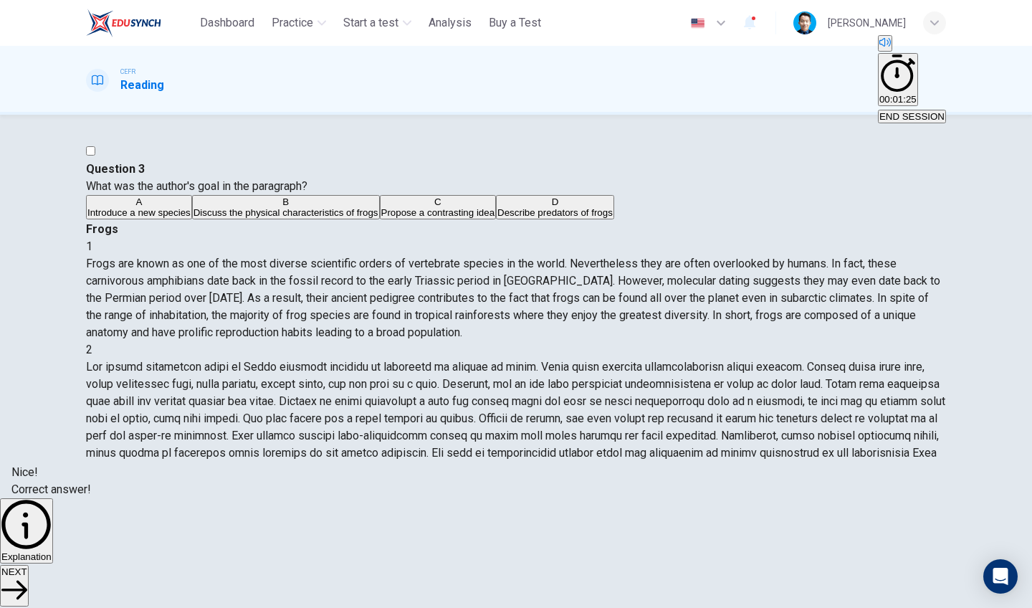
click at [27, 577] on span "NEXT" at bounding box center [14, 571] width 26 height 11
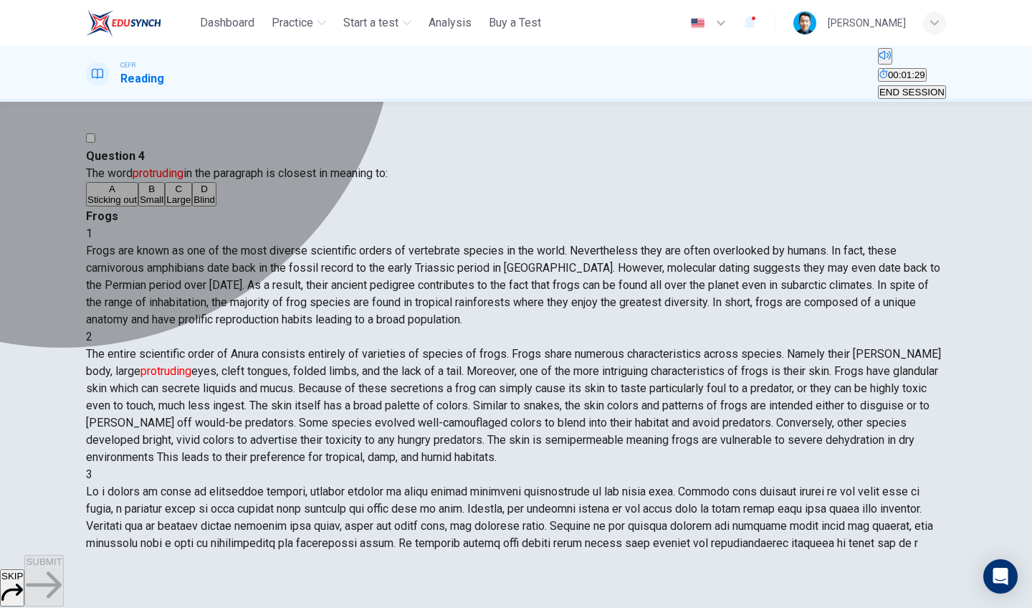
click at [137, 205] on span "Sticking out" at bounding box center [111, 199] width 49 height 11
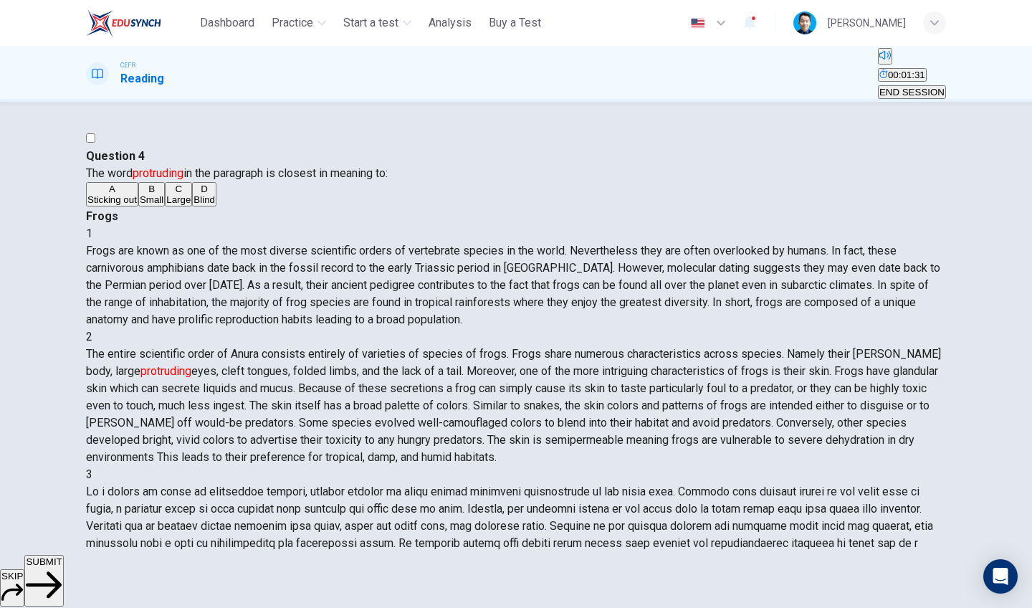
click at [62, 567] on span "SUBMIT" at bounding box center [44, 561] width 36 height 11
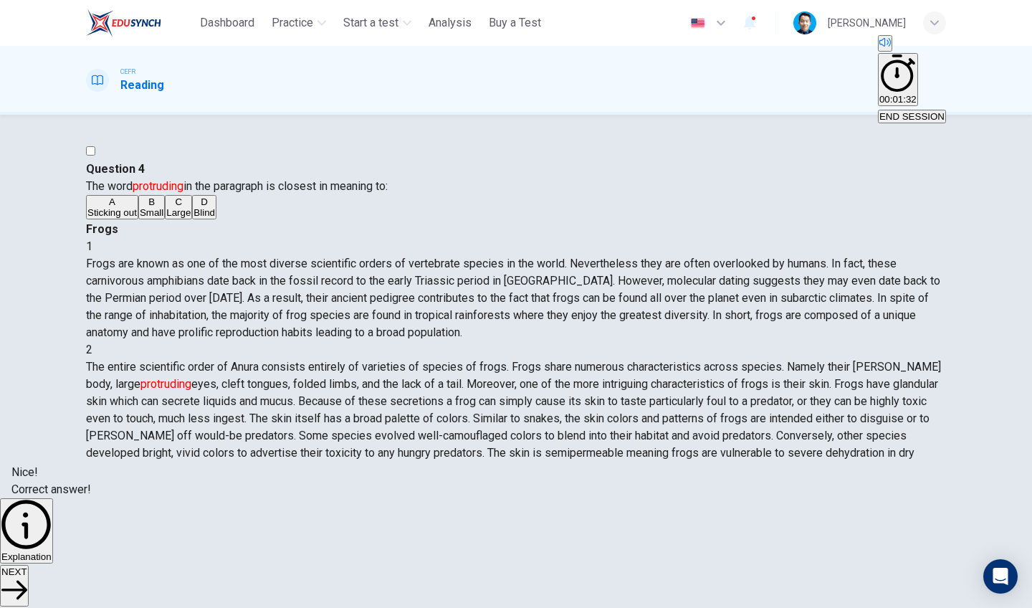
click at [27, 577] on span "NEXT" at bounding box center [14, 571] width 26 height 11
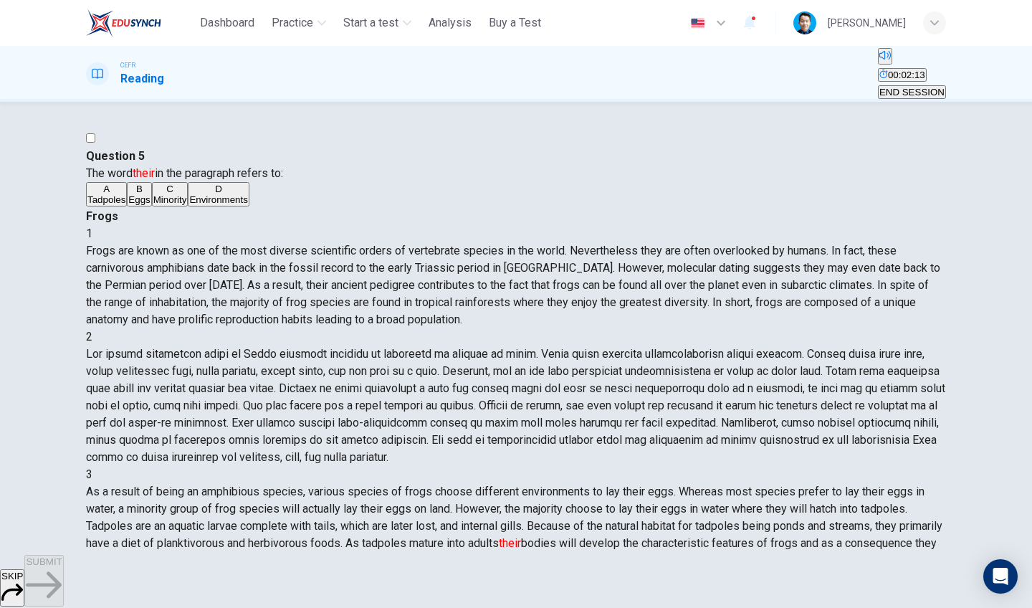
scroll to position [458, 0]
click at [125, 205] on span "Tadpoles" at bounding box center [106, 199] width 38 height 11
click at [62, 567] on span "SUBMIT" at bounding box center [44, 561] width 36 height 11
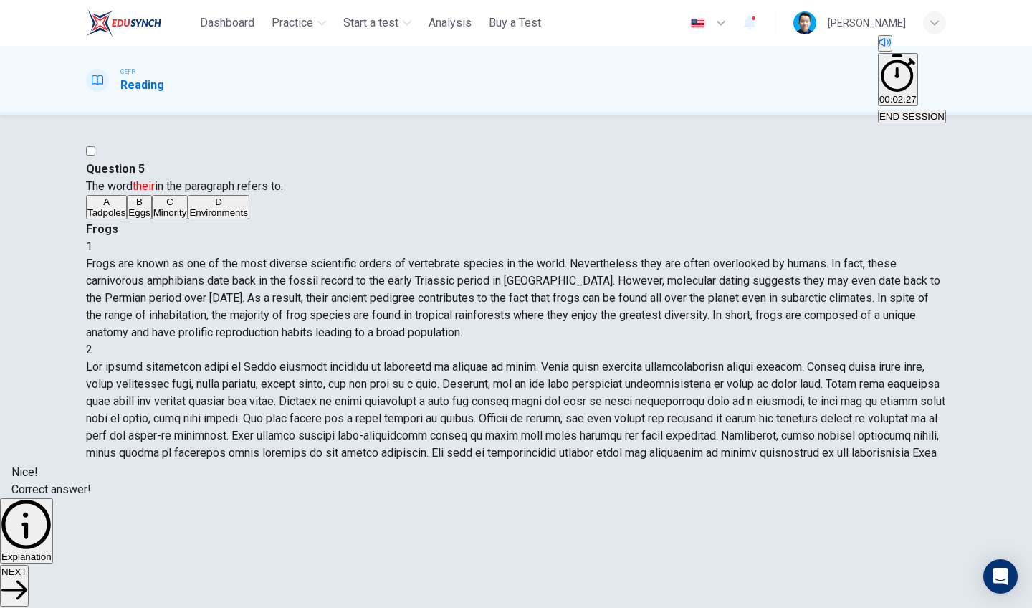
click at [29, 573] on button "NEXT" at bounding box center [14, 586] width 29 height 42
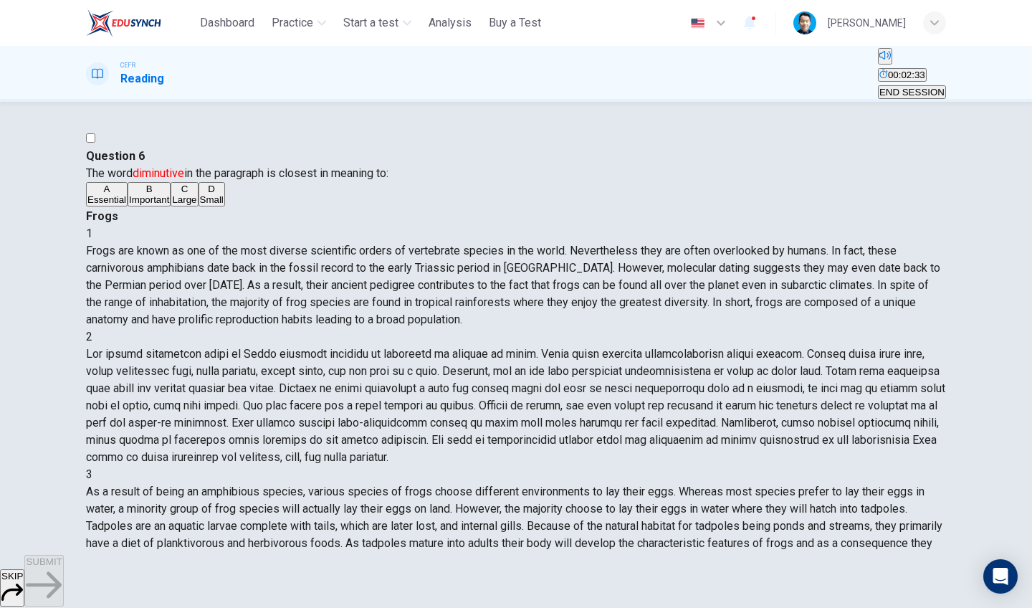
click at [200, 205] on span "Small" at bounding box center [212, 199] width 24 height 11
click at [62, 567] on span "SUBMIT" at bounding box center [44, 561] width 36 height 11
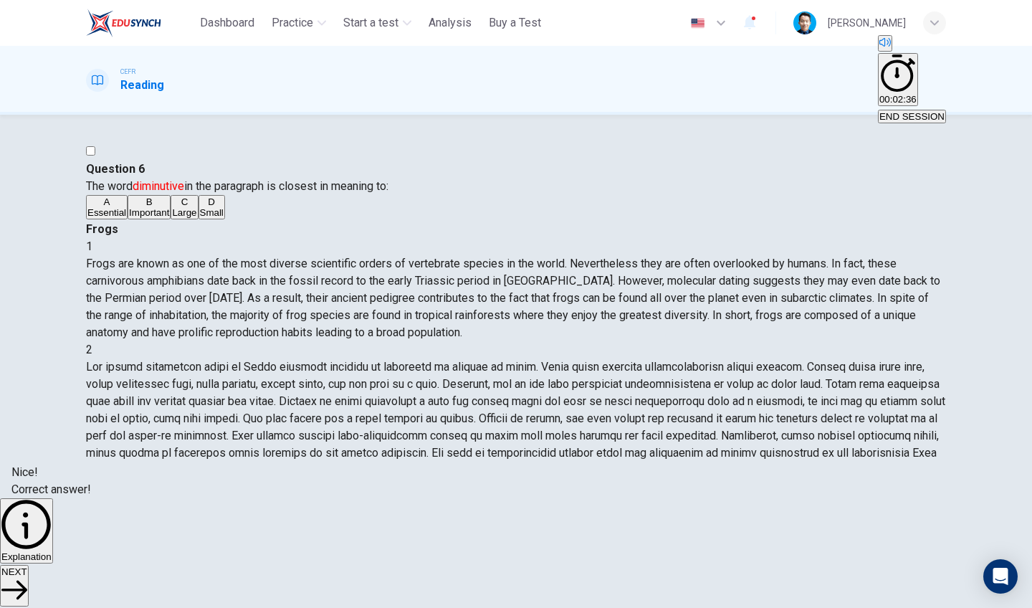
click at [29, 577] on button "NEXT" at bounding box center [14, 586] width 29 height 42
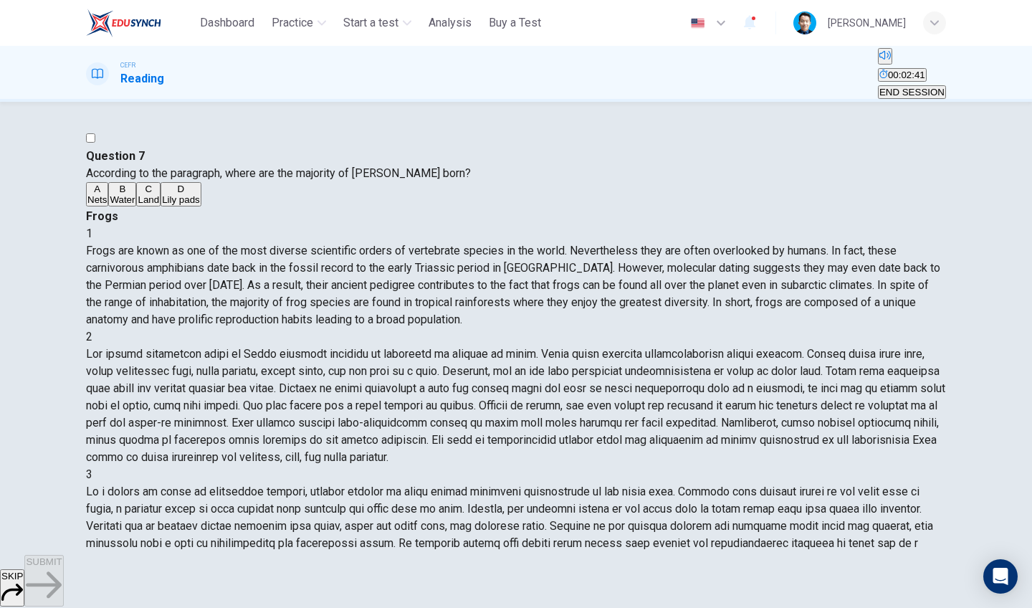
click at [135, 205] on span "Water" at bounding box center [122, 199] width 25 height 11
click at [62, 567] on span "SUBMIT" at bounding box center [44, 561] width 36 height 11
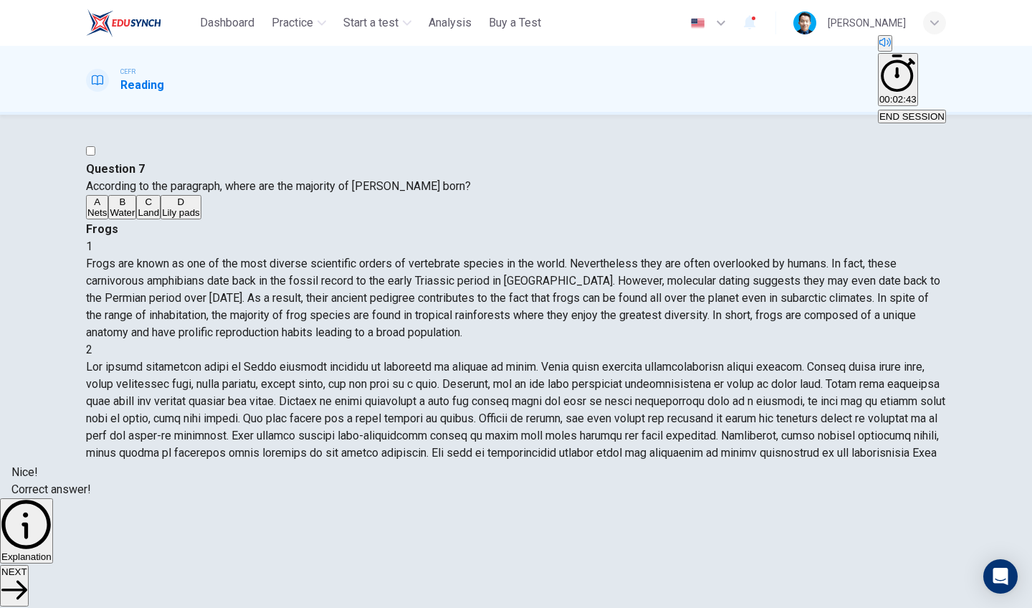
click at [27, 577] on span "NEXT" at bounding box center [14, 571] width 26 height 11
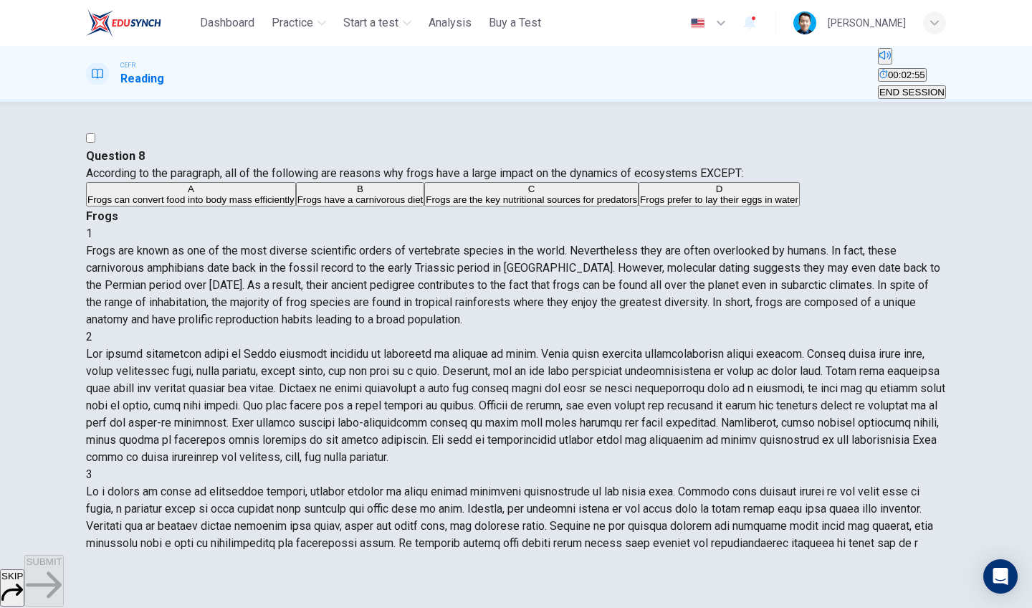
scroll to position [412, 0]
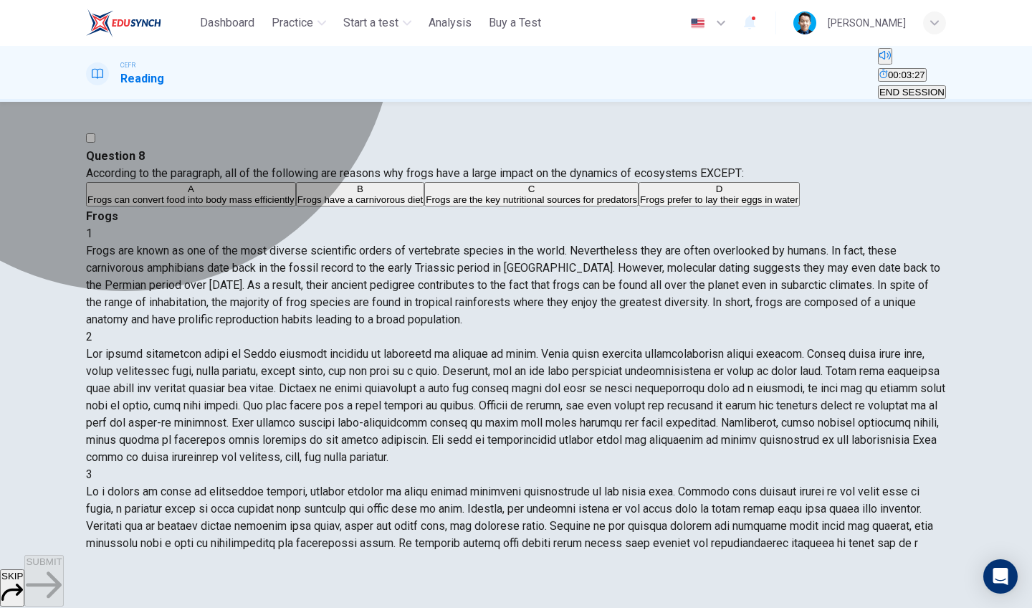
click at [298, 205] on span "Frogs have a carnivorous diet" at bounding box center [361, 199] width 126 height 11
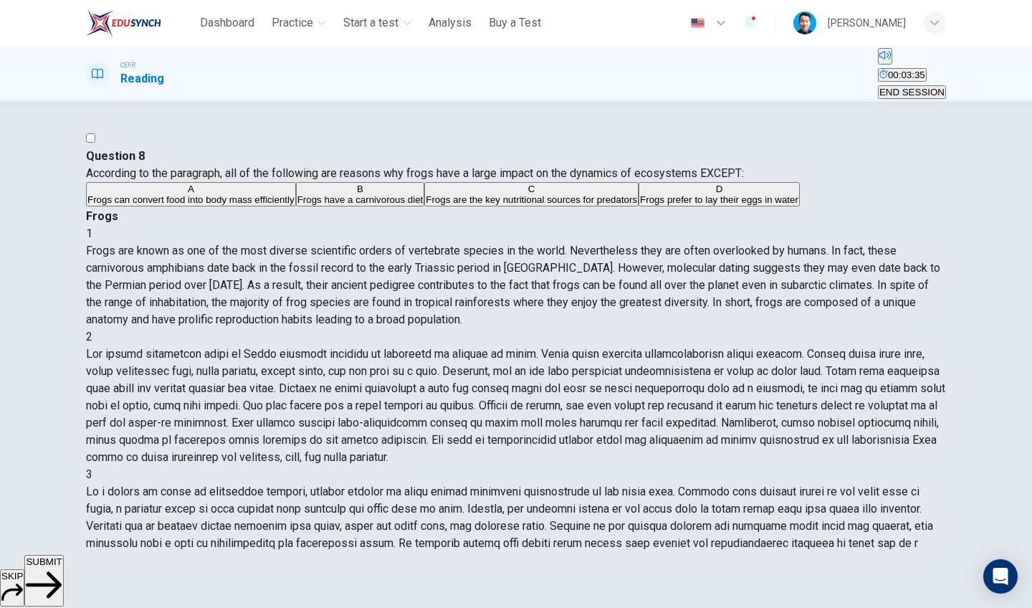
click at [62, 567] on span "SUBMIT" at bounding box center [44, 561] width 36 height 11
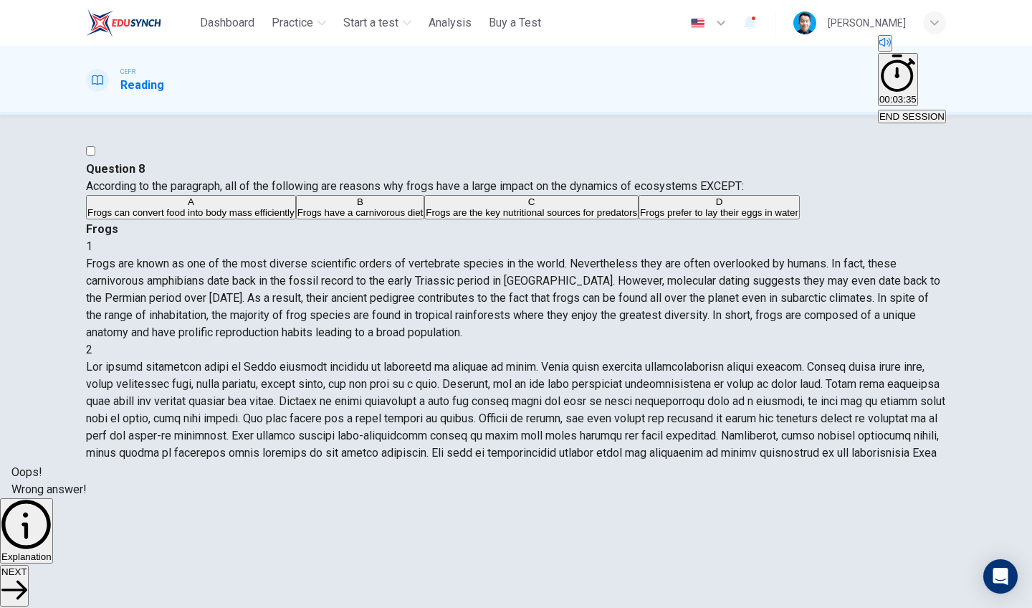
click at [53, 564] on button "Explanation" at bounding box center [26, 531] width 53 height 66
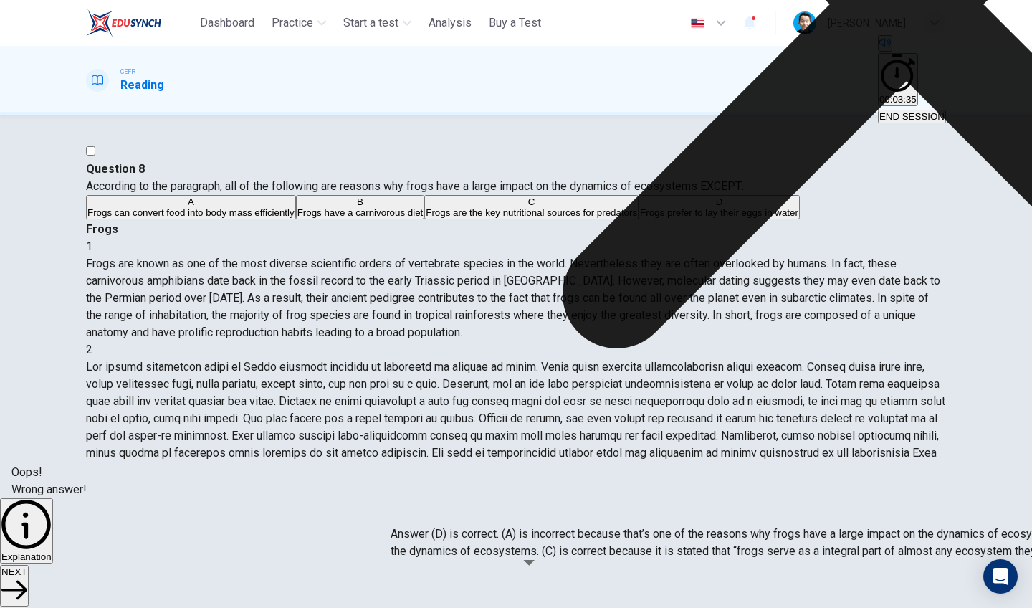
click at [27, 572] on span "NEXT" at bounding box center [14, 571] width 26 height 11
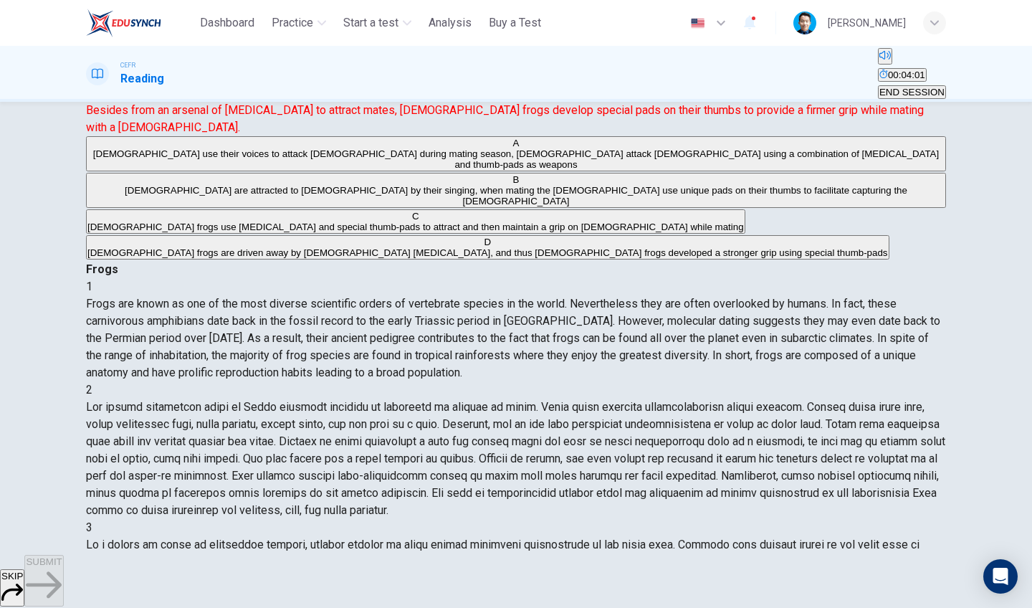
scroll to position [97, 0]
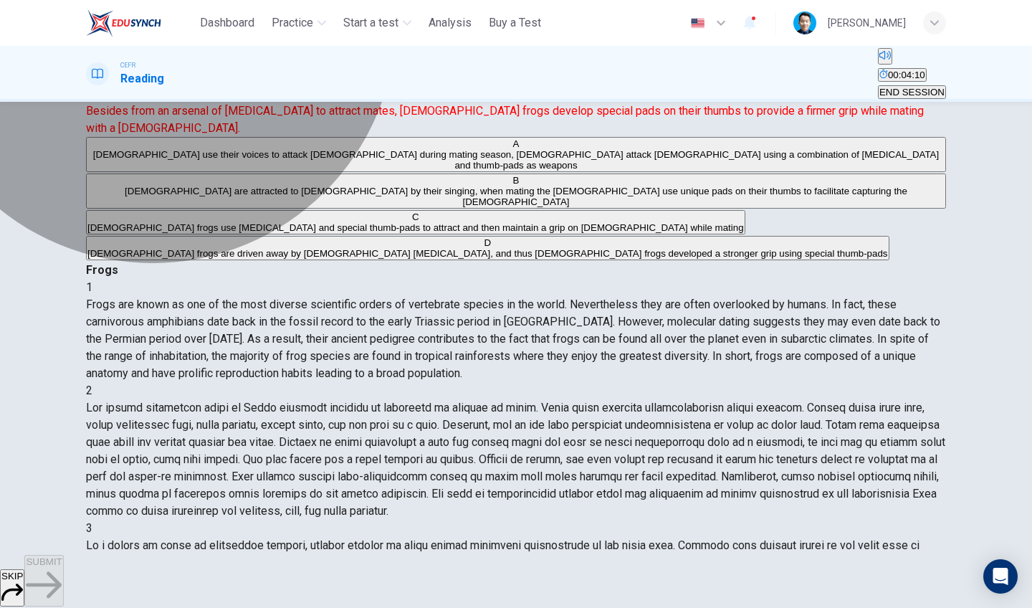
click at [262, 233] on span "[DEMOGRAPHIC_DATA] frogs use [MEDICAL_DATA] and special thumb-pads to attract a…" at bounding box center [415, 227] width 657 height 11
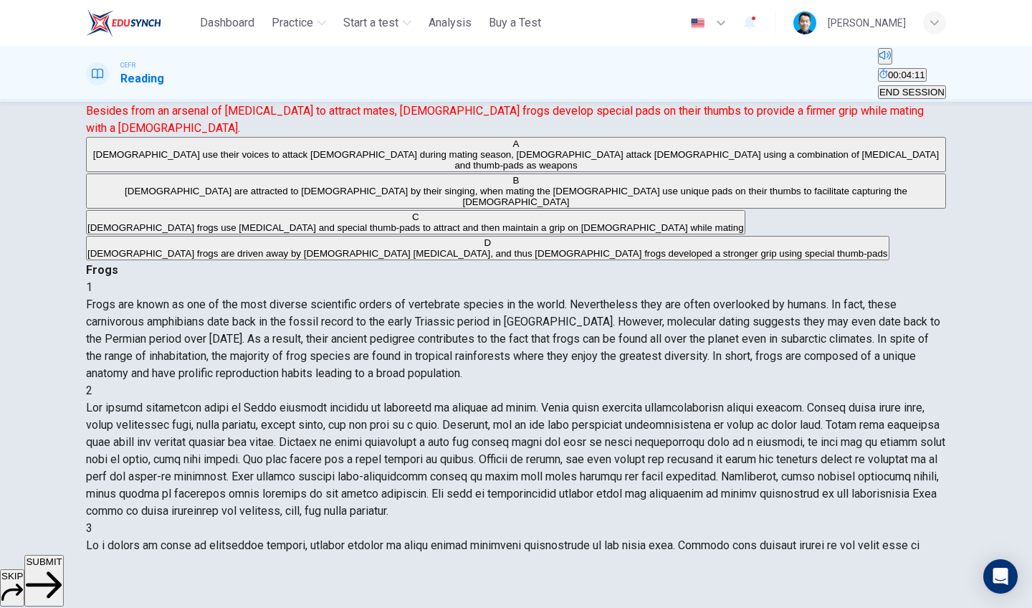
click at [62, 567] on span "SUBMIT" at bounding box center [44, 561] width 36 height 11
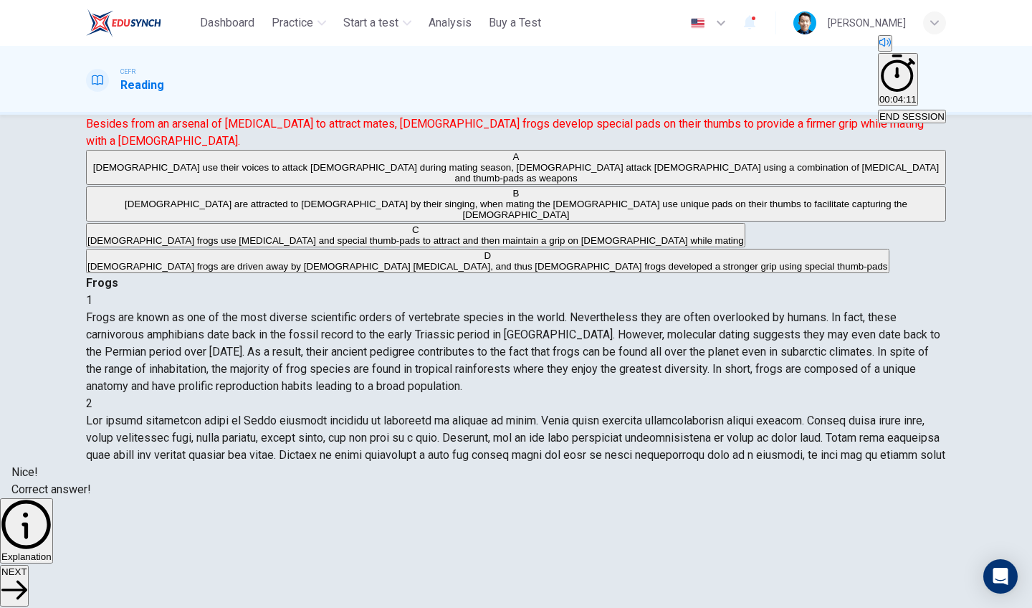
click at [29, 589] on button "NEXT" at bounding box center [14, 586] width 29 height 42
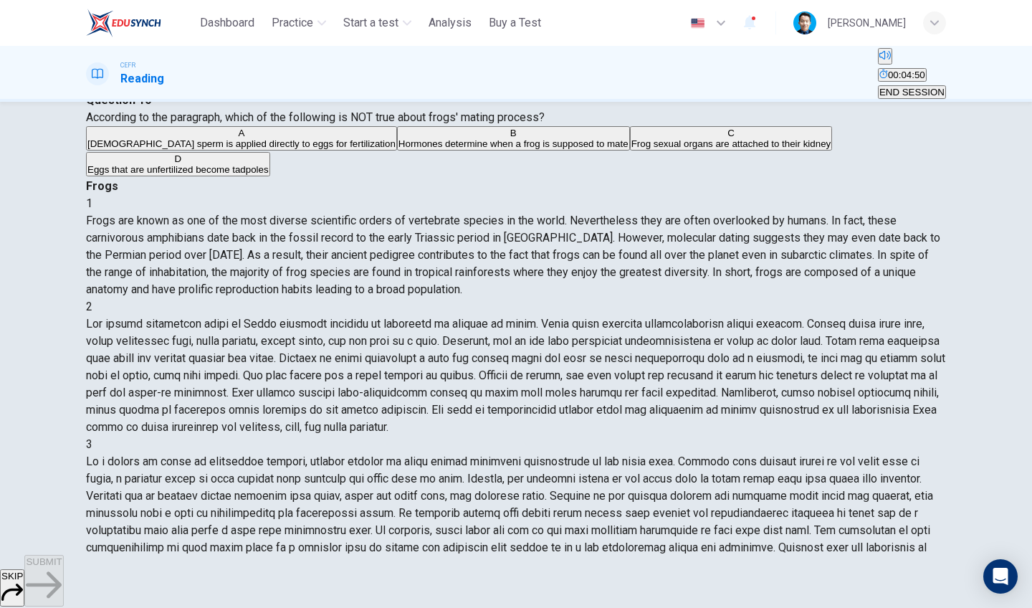
scroll to position [665, 0]
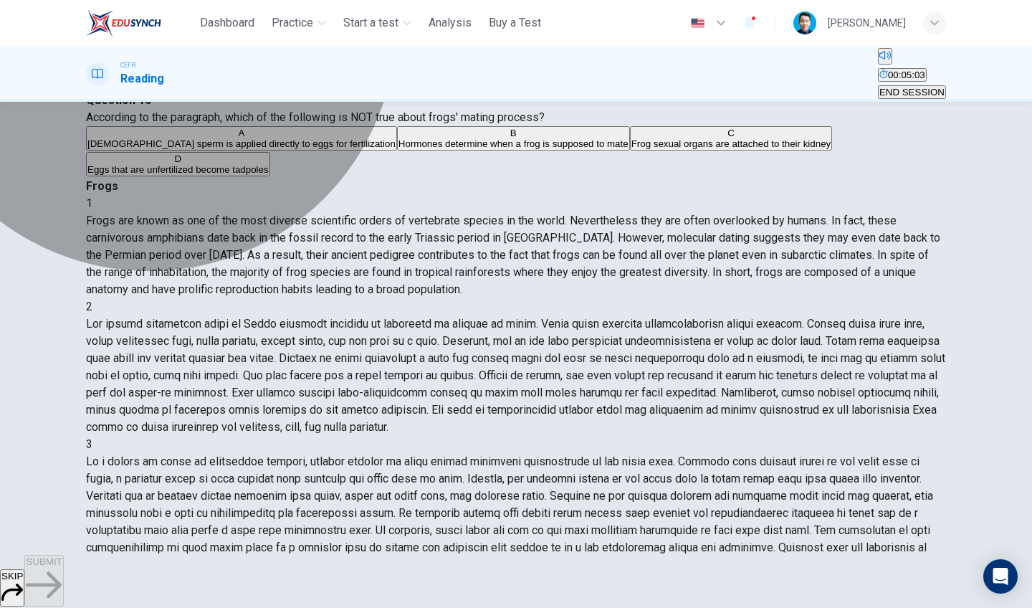
click at [259, 175] on span "Eggs that are unfertilized become tadpoles" at bounding box center [177, 169] width 181 height 11
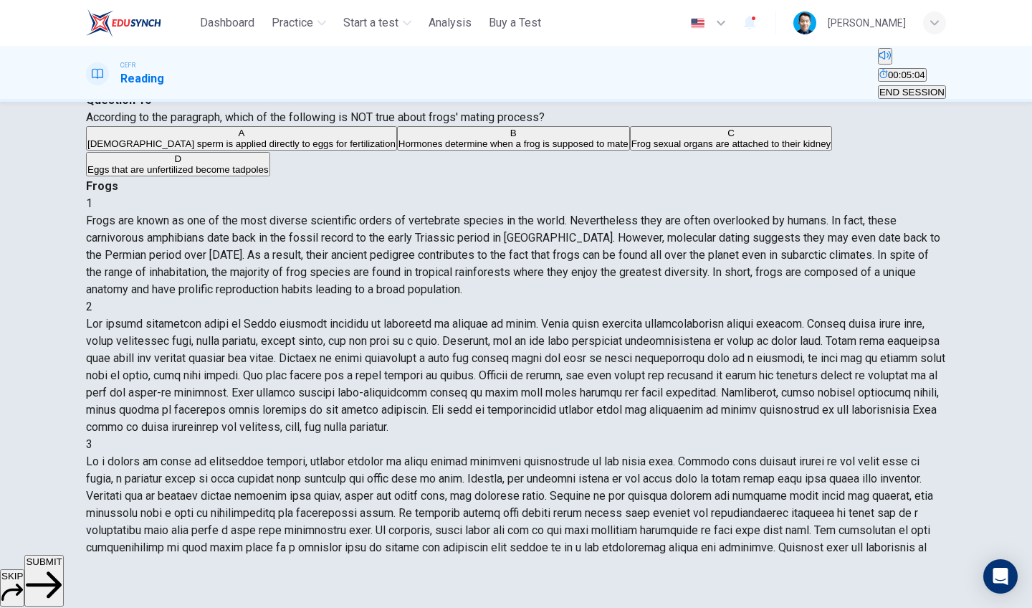
click at [62, 567] on span "SUBMIT" at bounding box center [44, 561] width 36 height 11
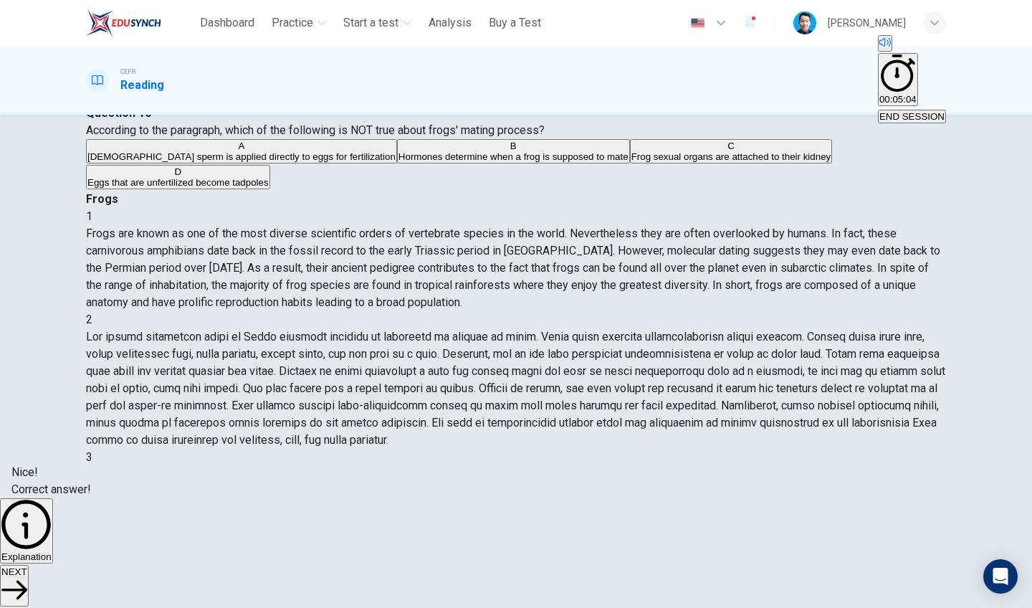
click at [29, 572] on button "NEXT" at bounding box center [14, 586] width 29 height 42
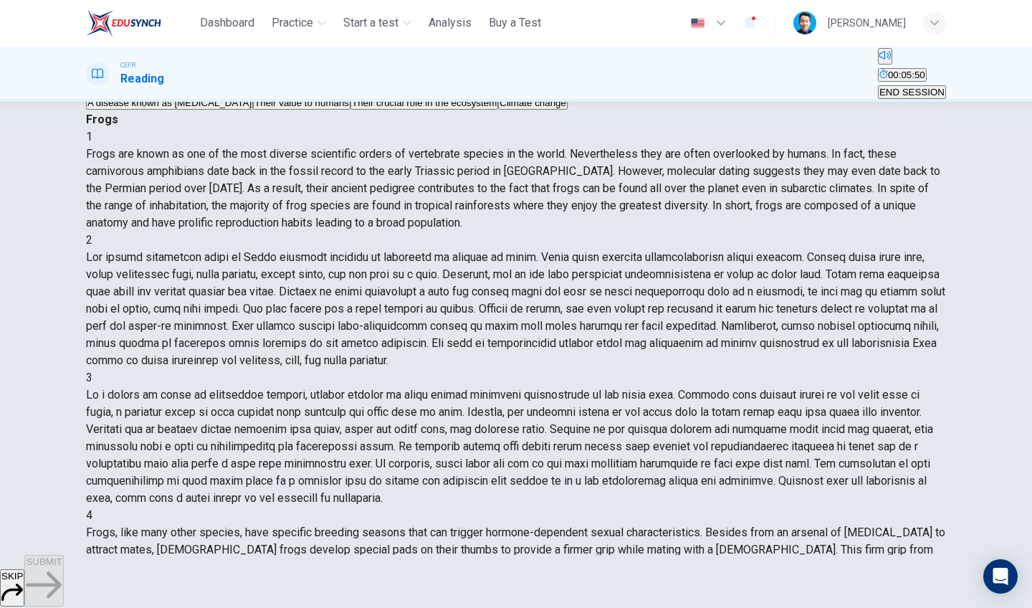
scroll to position [0, 0]
click at [252, 108] on span "A disease known as [MEDICAL_DATA]" at bounding box center [169, 102] width 164 height 11
click at [62, 567] on span "SUBMIT" at bounding box center [44, 561] width 36 height 11
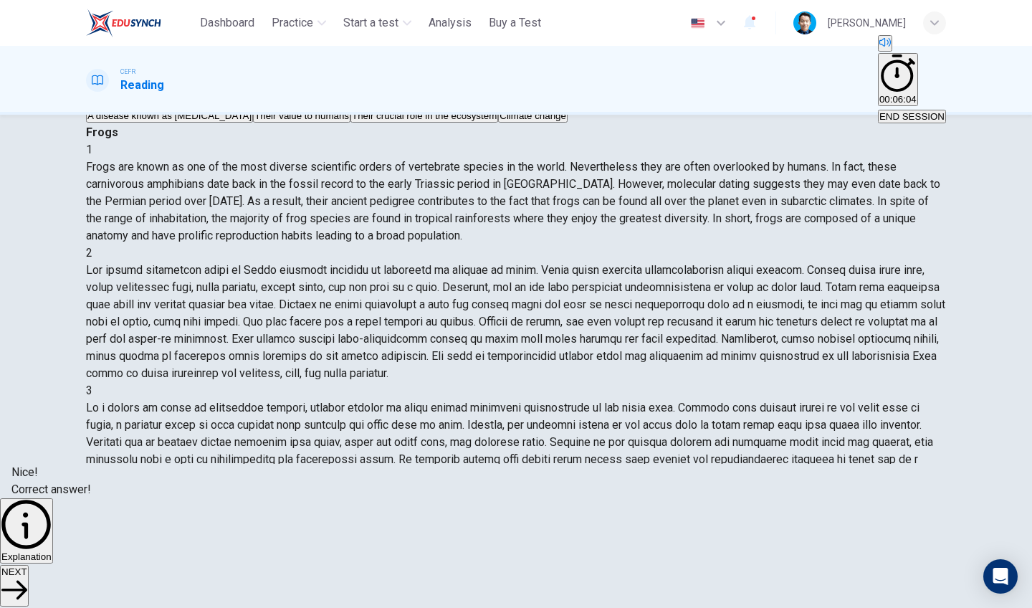
click at [27, 581] on icon "button" at bounding box center [14, 590] width 26 height 26
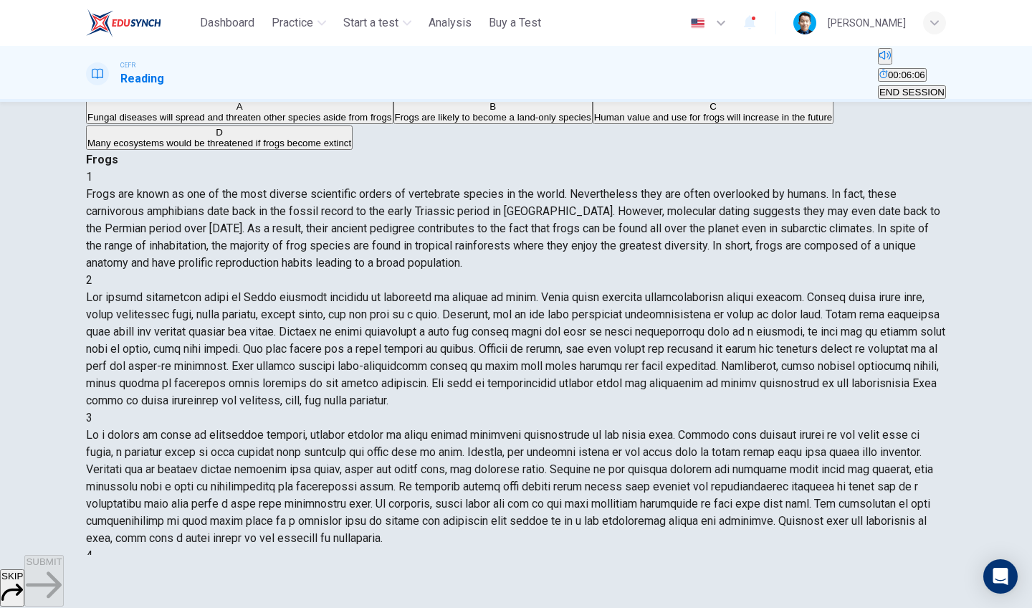
scroll to position [84, 0]
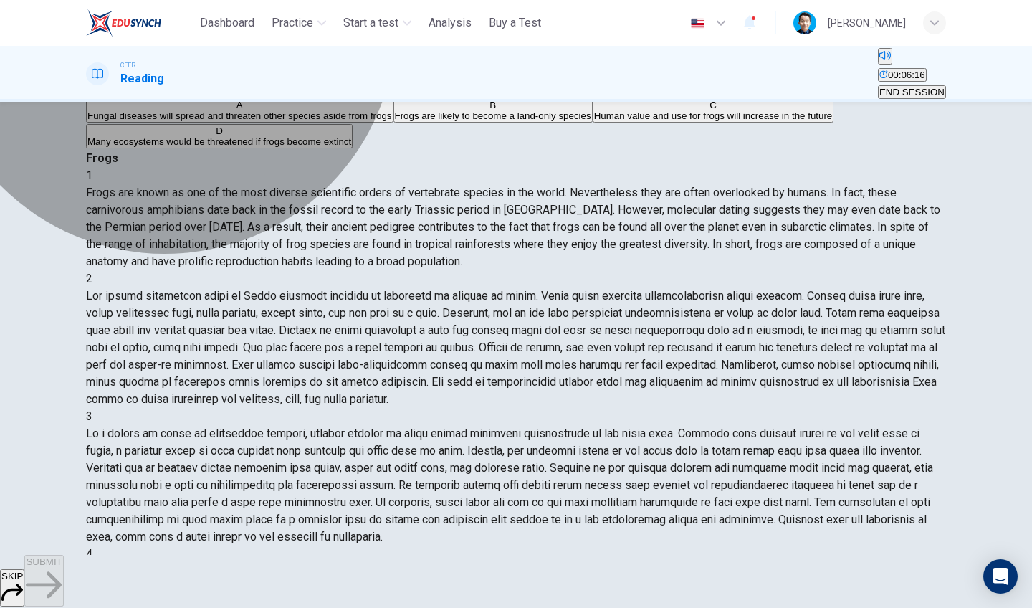
click at [275, 147] on span "Many ecosystems would be threatened if frogs become extinct" at bounding box center [219, 141] width 264 height 11
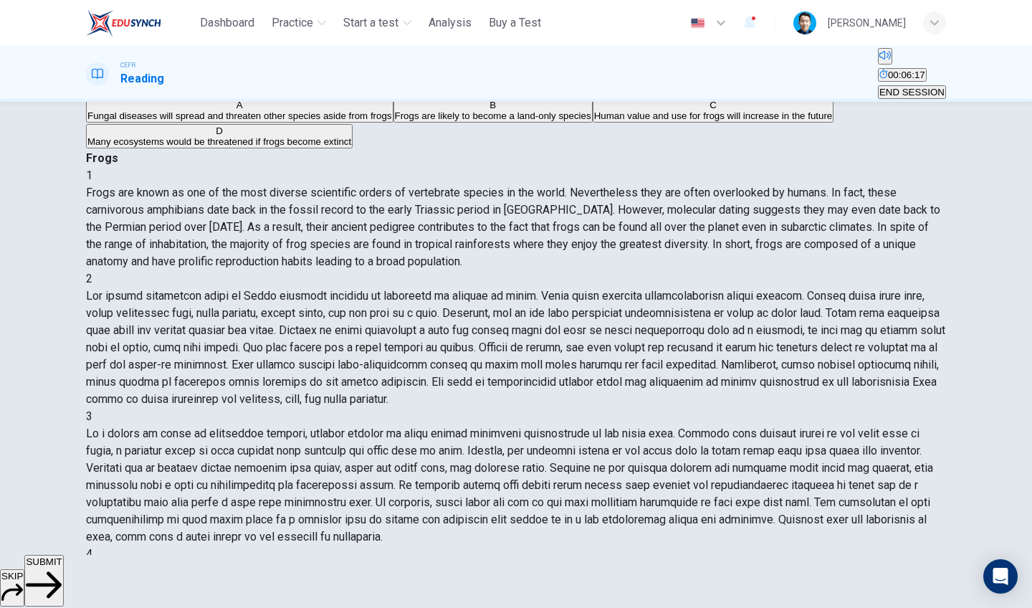
click at [62, 567] on span "SUBMIT" at bounding box center [44, 561] width 36 height 11
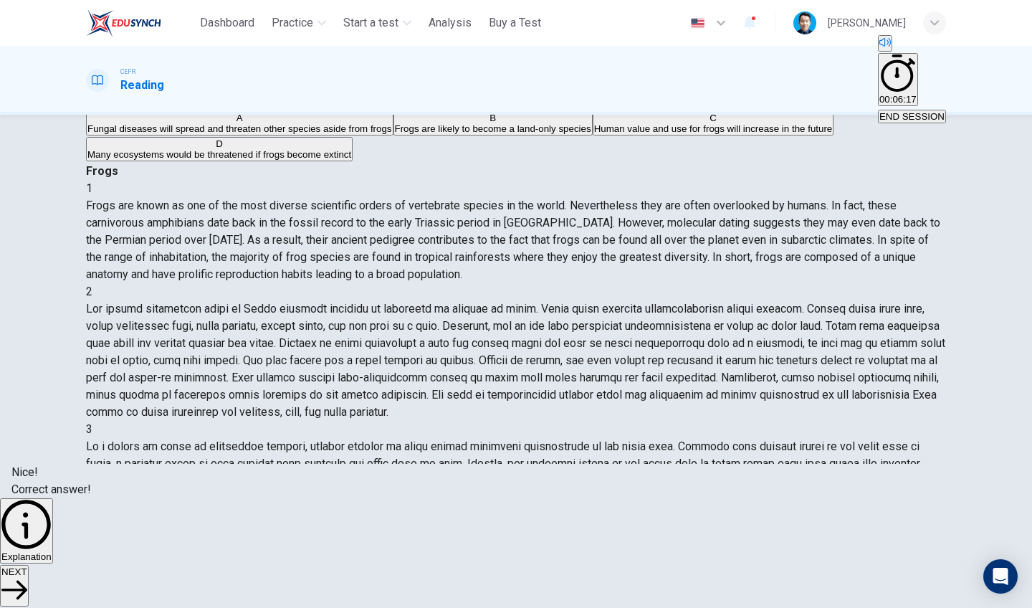
click at [27, 573] on span "NEXT" at bounding box center [14, 571] width 26 height 11
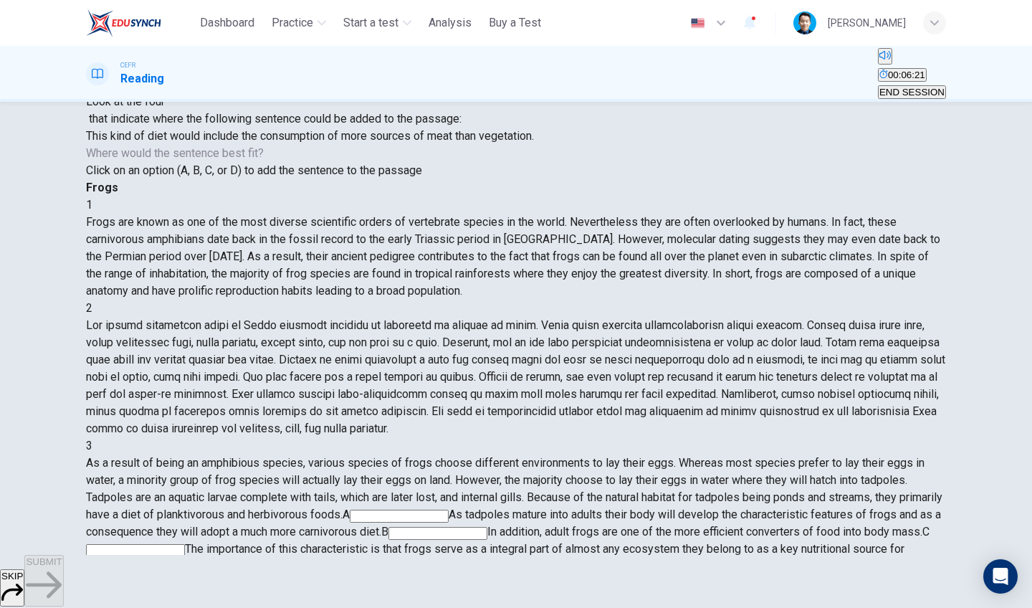
scroll to position [71, 0]
click at [487, 528] on input at bounding box center [438, 534] width 99 height 13
click at [62, 567] on span "SUBMIT" at bounding box center [44, 561] width 36 height 11
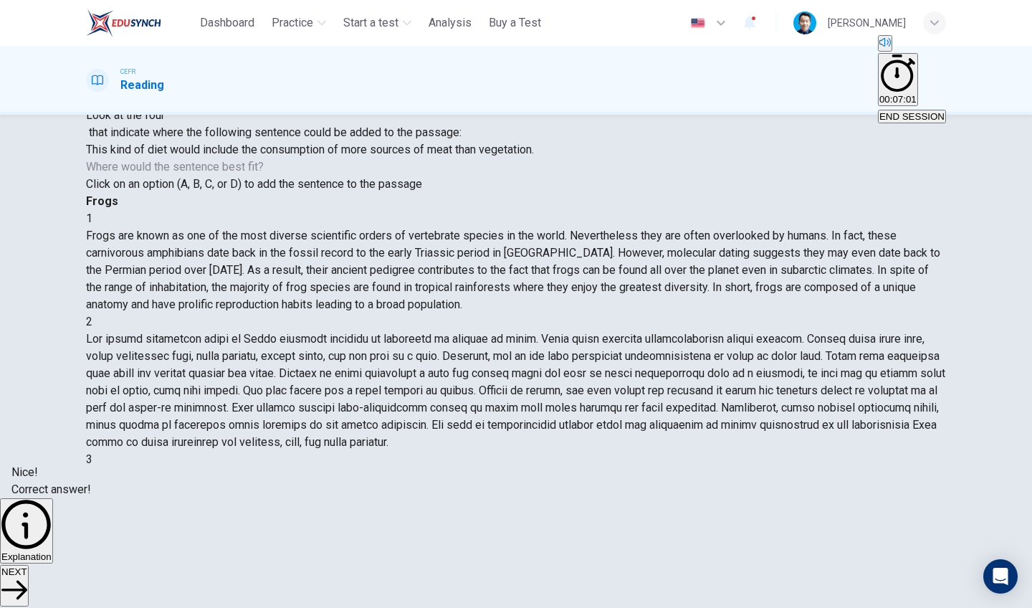
click at [27, 574] on span "NEXT" at bounding box center [14, 571] width 26 height 11
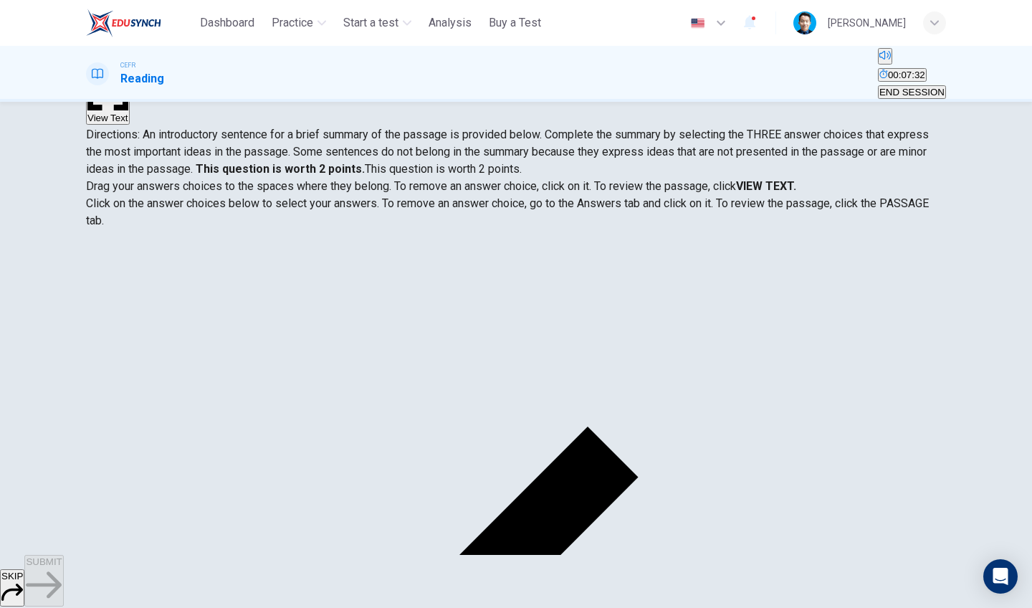
scroll to position [0, 0]
drag, startPoint x: 192, startPoint y: 313, endPoint x: 426, endPoint y: 308, distance: 233.8
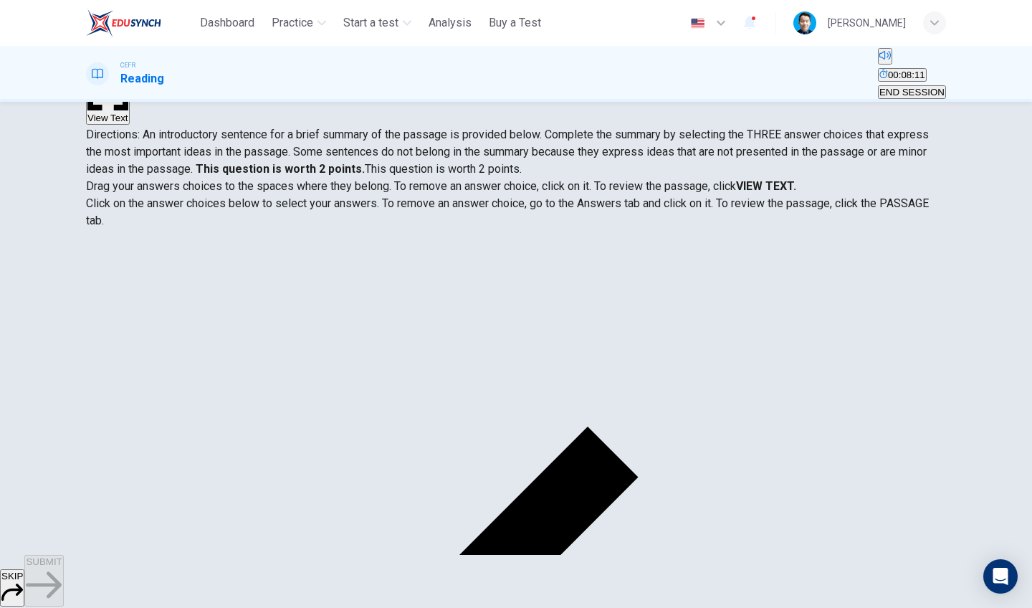
drag, startPoint x: 172, startPoint y: 361, endPoint x: 439, endPoint y: 318, distance: 270.1
drag, startPoint x: 225, startPoint y: 349, endPoint x: 477, endPoint y: 351, distance: 252.3
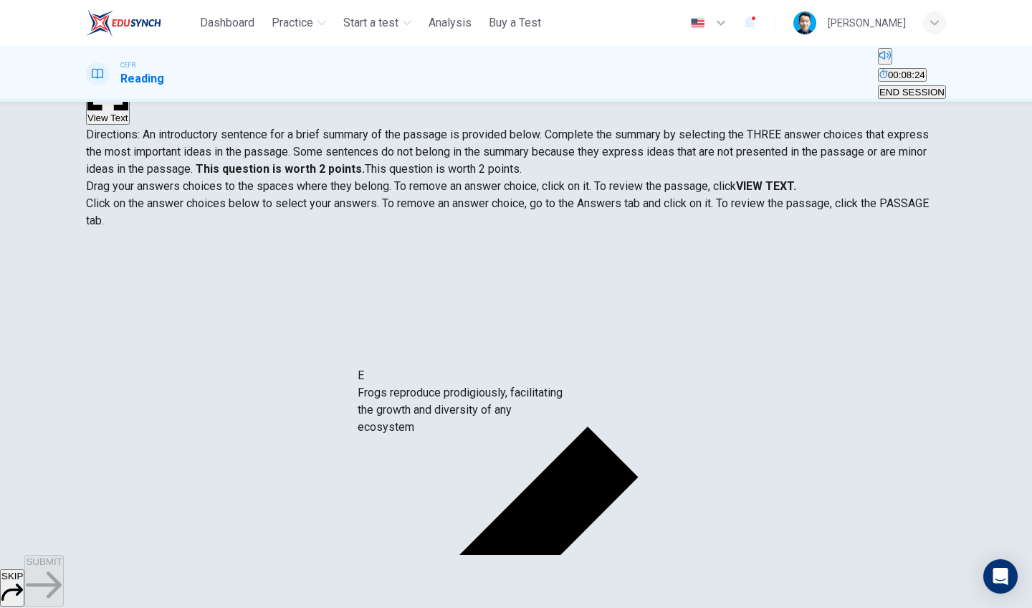
drag, startPoint x: 221, startPoint y: 373, endPoint x: 470, endPoint y: 409, distance: 252.1
click at [62, 567] on span "SUBMIT" at bounding box center [44, 561] width 36 height 11
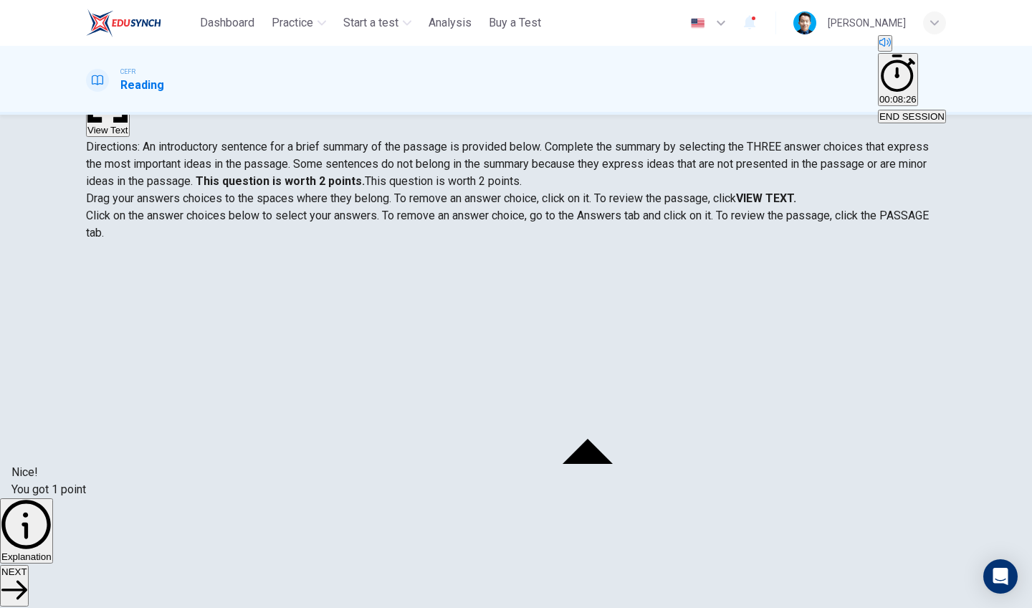
click at [29, 581] on button "NEXT" at bounding box center [14, 586] width 29 height 42
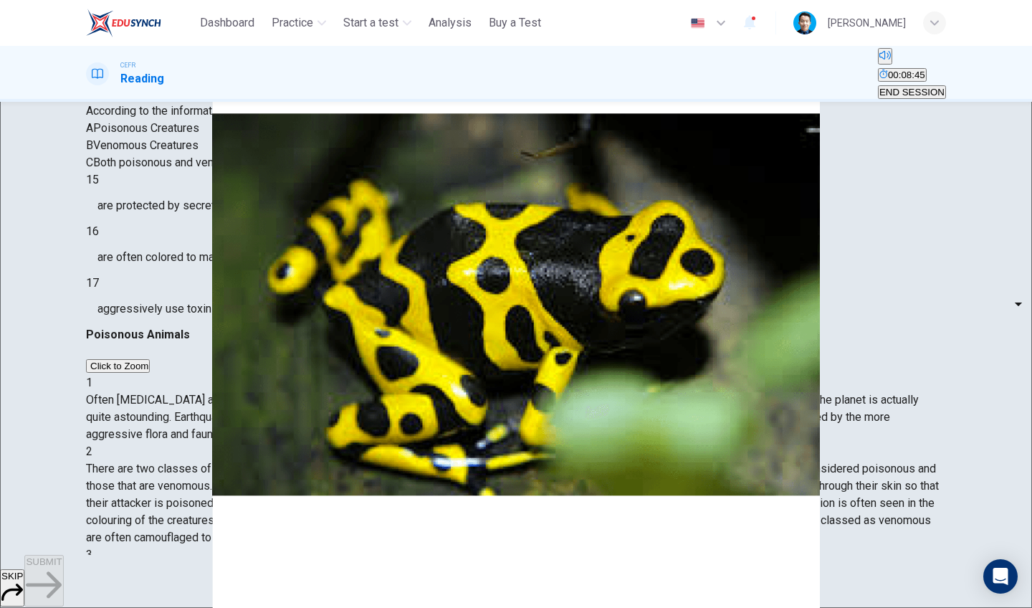
click at [738, 357] on div "Click to Zoom" at bounding box center [516, 365] width 860 height 17
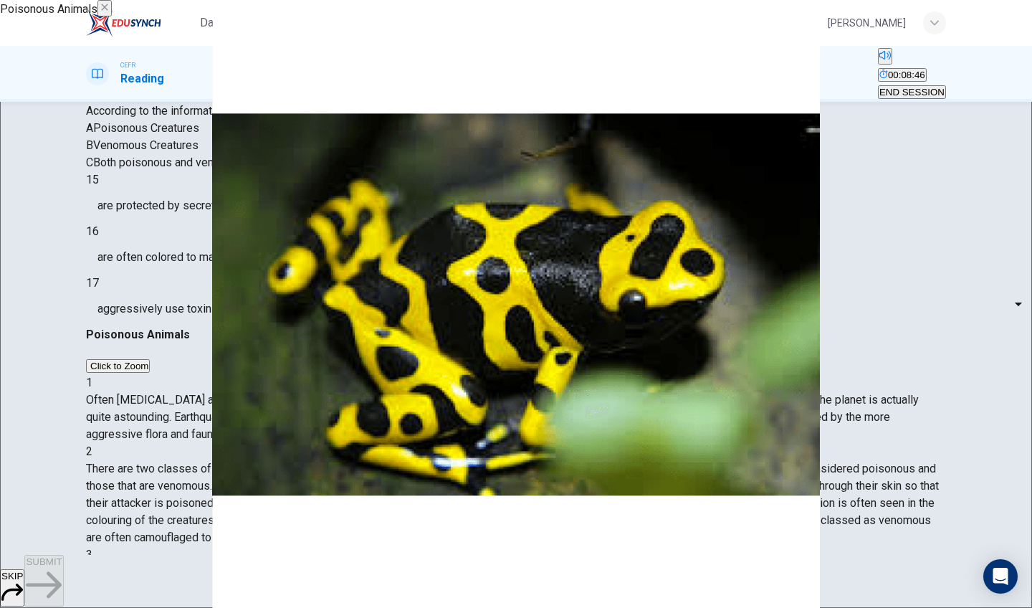
click at [110, 13] on icon "button" at bounding box center [104, 6] width 11 height 11
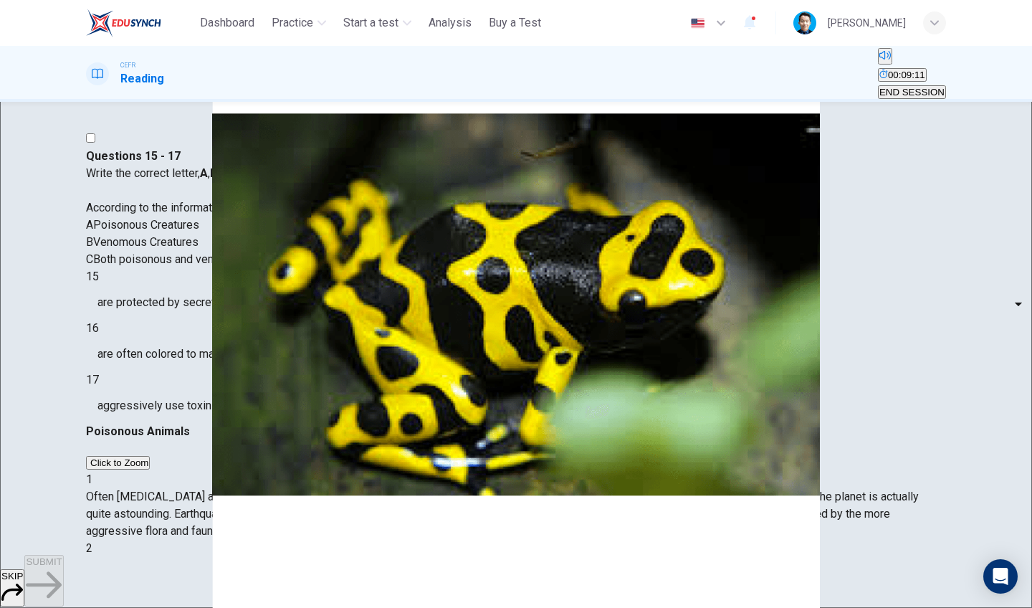
scroll to position [287, 0]
click at [209, 430] on body "This site uses cookies, as explained in our Privacy Policy . If you agree to th…" at bounding box center [516, 304] width 1032 height 608
click at [202, 607] on li "A" at bounding box center [516, 616] width 1032 height 17
type input "*"
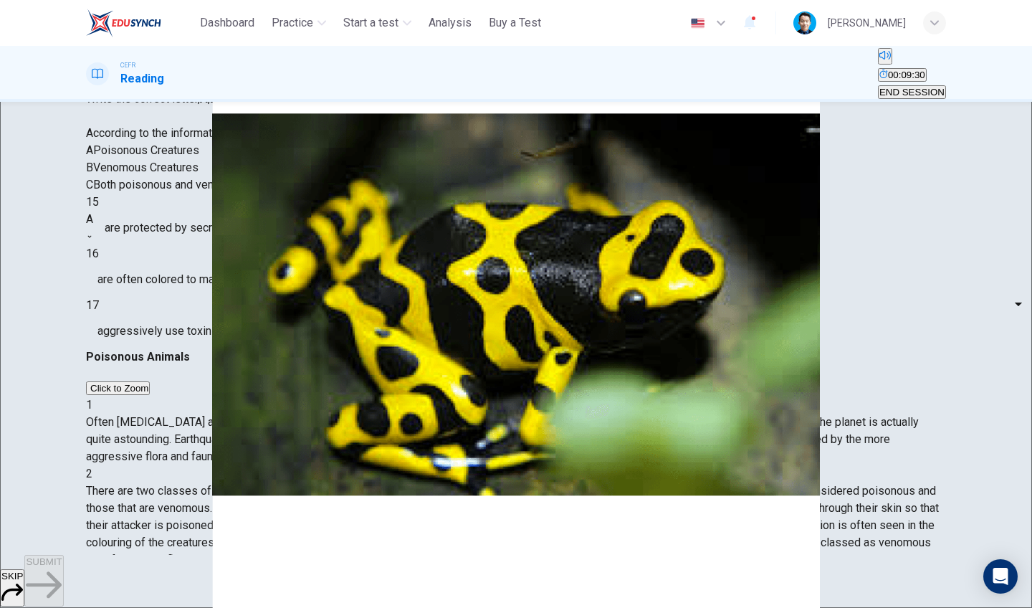
scroll to position [78, 0]
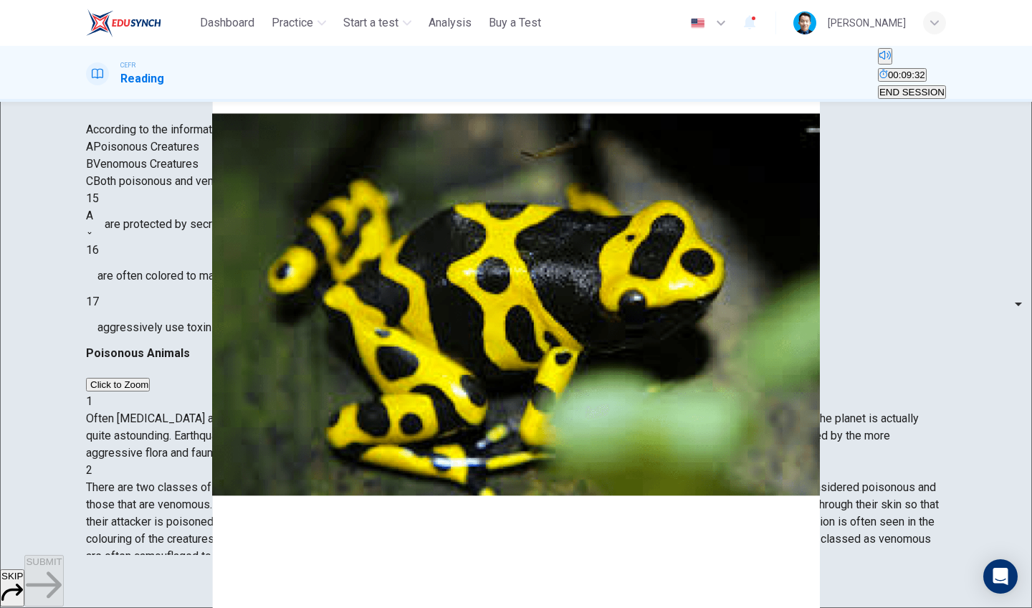
click at [200, 440] on body "This site uses cookies, as explained in our Privacy Policy . If you agree to th…" at bounding box center [516, 304] width 1032 height 608
type input "*"
click at [197, 401] on body "This site uses cookies, as explained in our Privacy Policy . If you agree to th…" at bounding box center [516, 304] width 1032 height 608
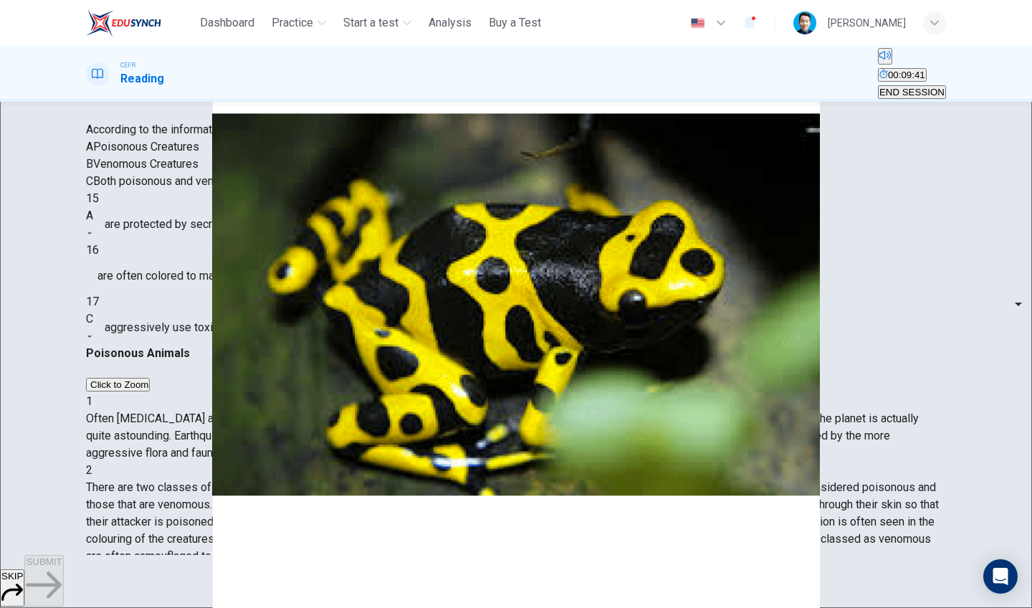
type input "*"
click at [62, 567] on span "SUBMIT" at bounding box center [44, 561] width 36 height 11
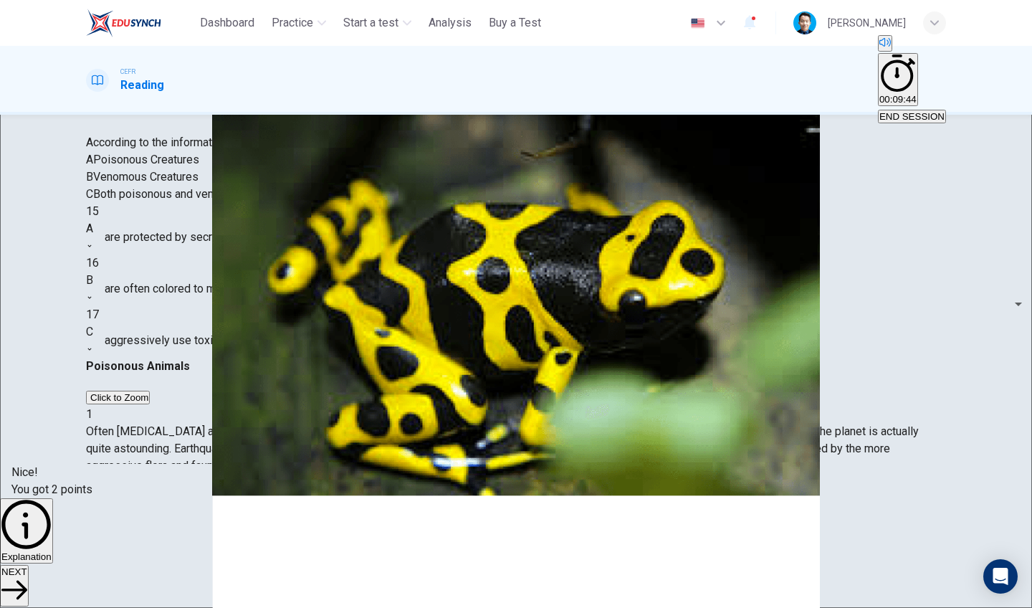
click at [27, 577] on span "NEXT" at bounding box center [14, 571] width 26 height 11
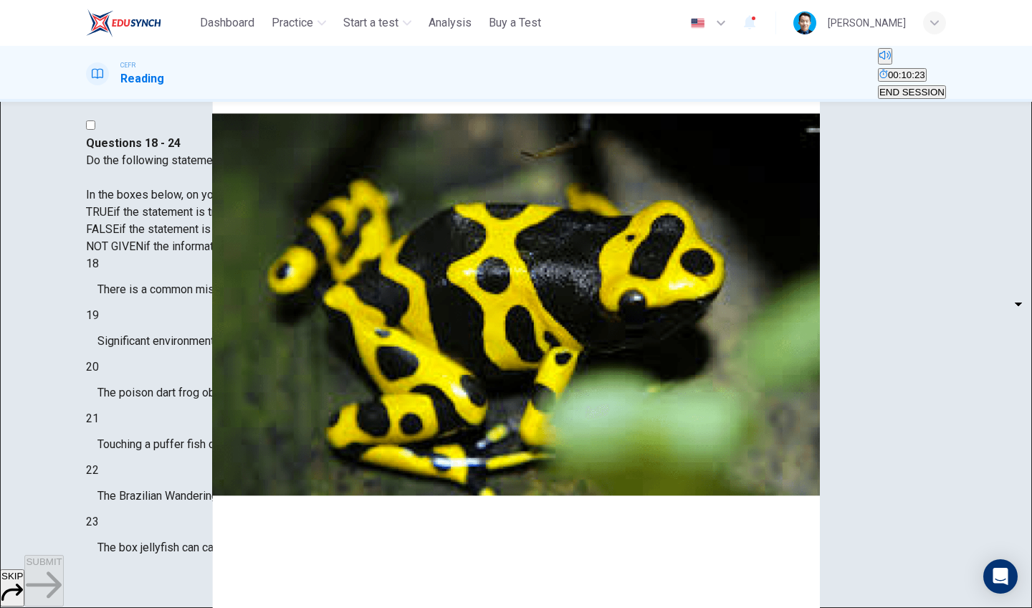
scroll to position [98, 0]
click at [196, 326] on body "This site uses cookies, as explained in our Privacy Policy . If you agree to th…" at bounding box center [516, 304] width 1032 height 608
click at [189, 607] on li "TRUE" at bounding box center [516, 616] width 1032 height 17
type input "****"
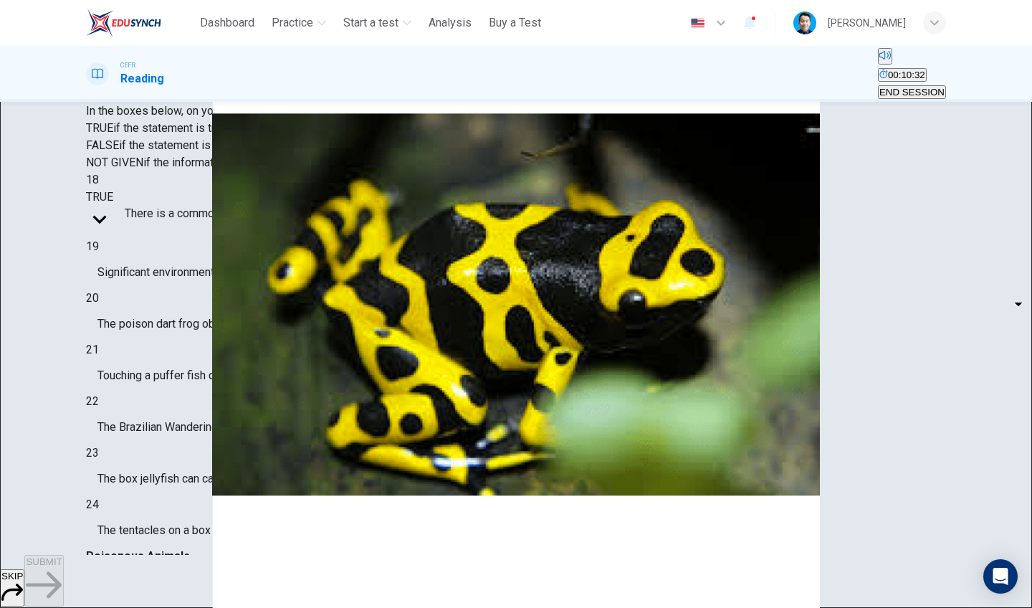
scroll to position [135, 0]
click at [893, 87] on span "END SESSION" at bounding box center [912, 92] width 65 height 11
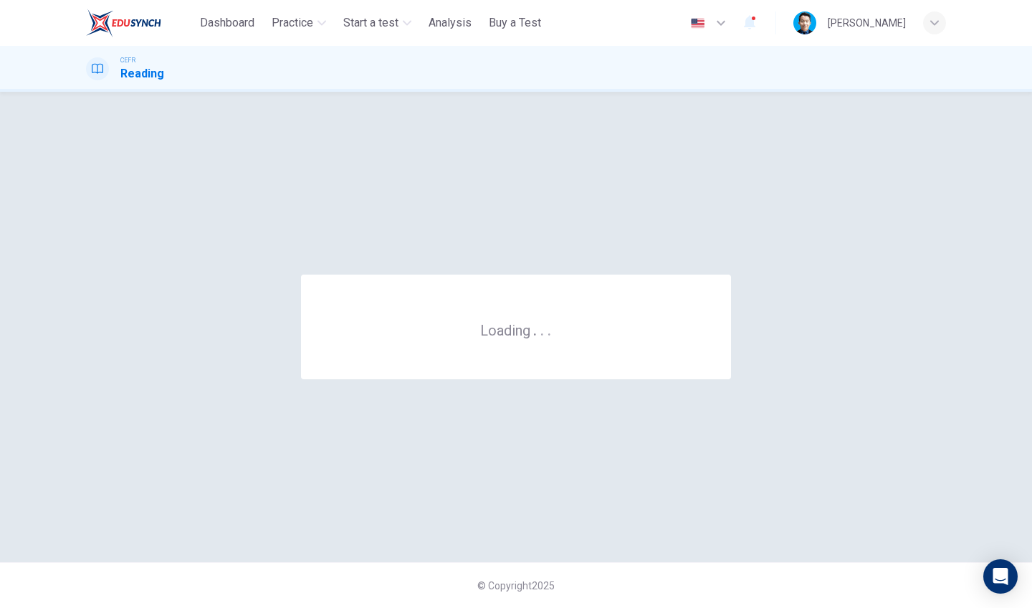
scroll to position [0, 0]
